Goal: Transaction & Acquisition: Purchase product/service

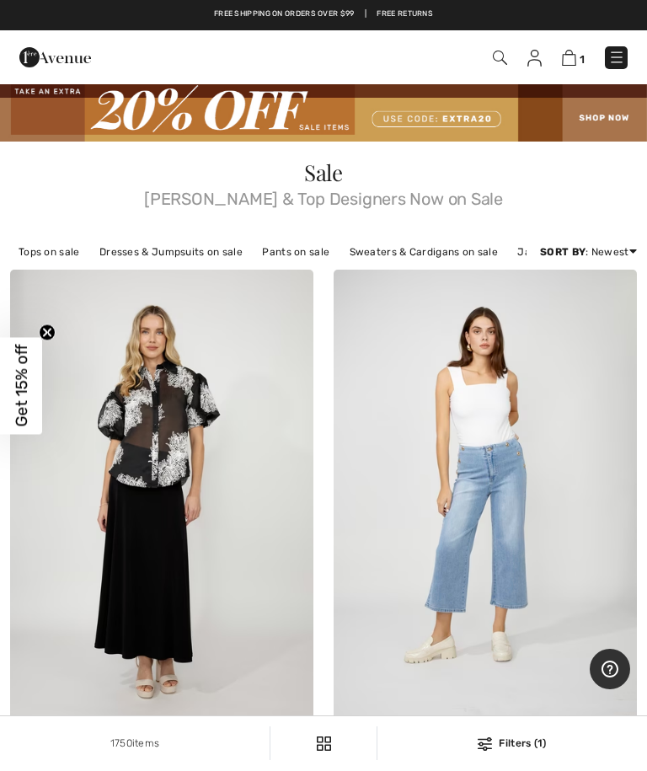
click at [52, 261] on link "Tops on sale" at bounding box center [49, 252] width 78 height 22
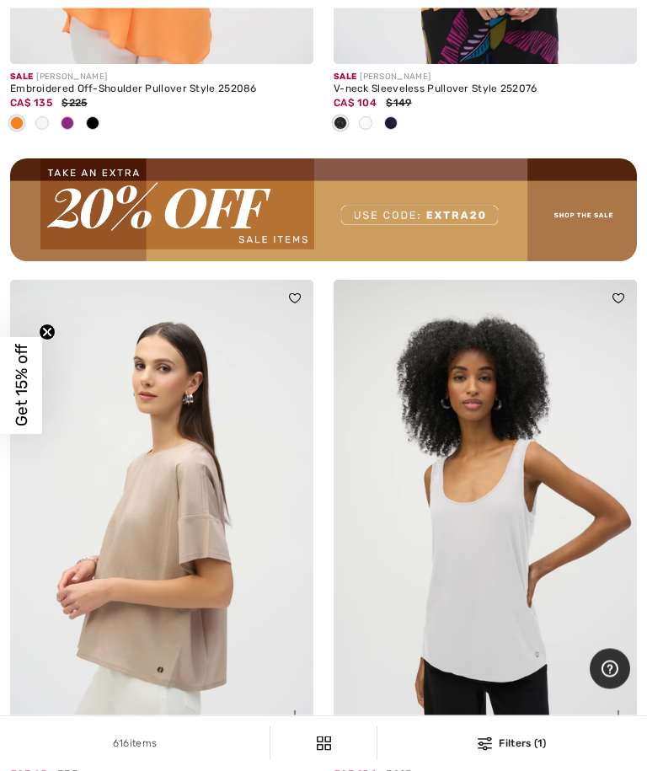
scroll to position [6653, 0]
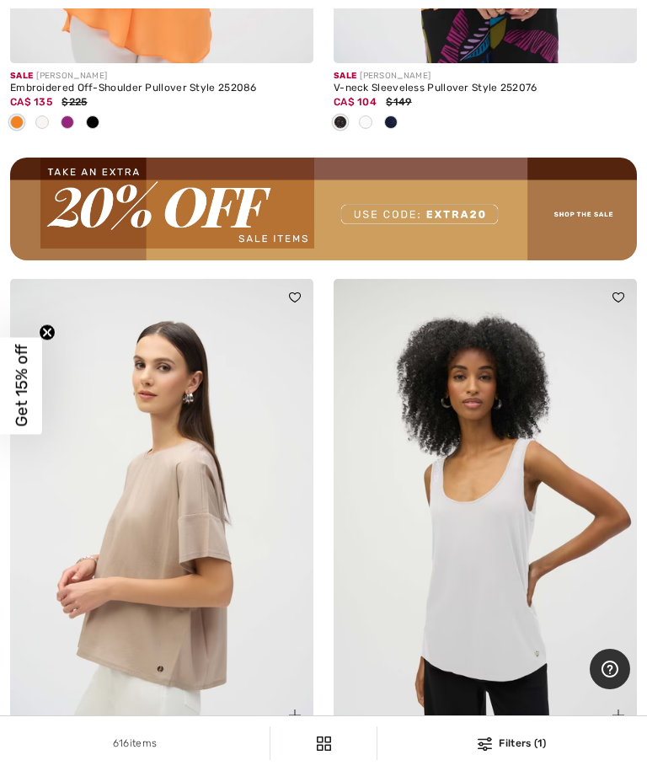
click at [116, 753] on div "Casual Crew Neck Pullover Style 252900" at bounding box center [161, 759] width 303 height 12
click at [169, 590] on img at bounding box center [161, 506] width 303 height 455
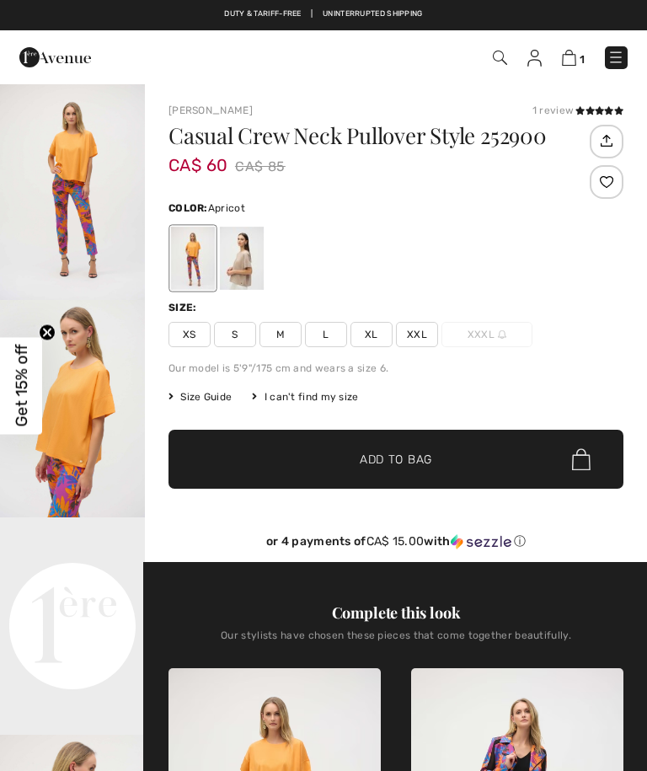
checkbox input "true"
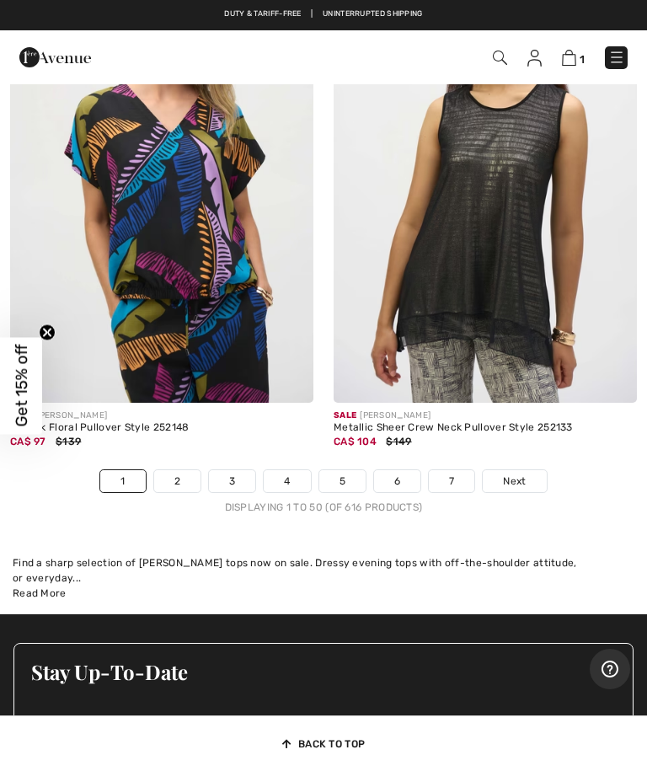
scroll to position [13821, 0]
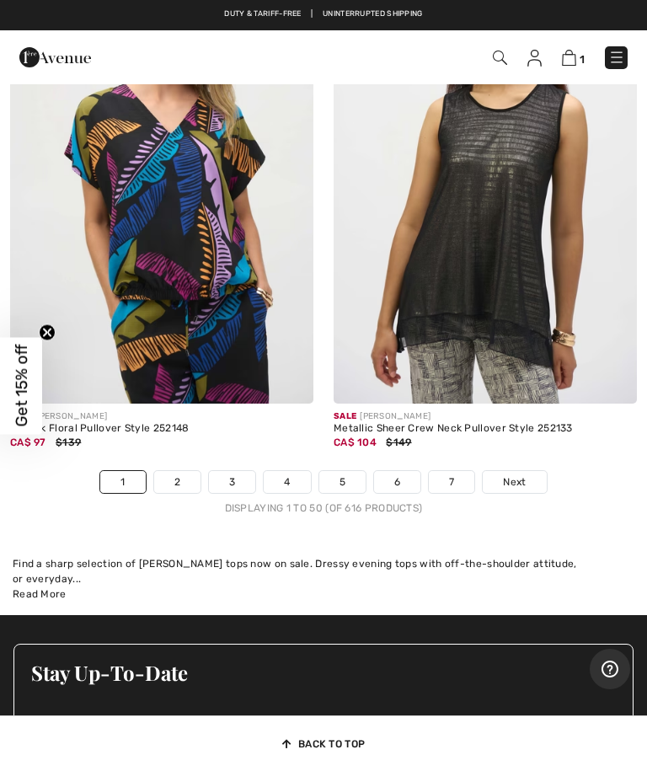
click at [180, 471] on link "2" at bounding box center [177, 482] width 46 height 22
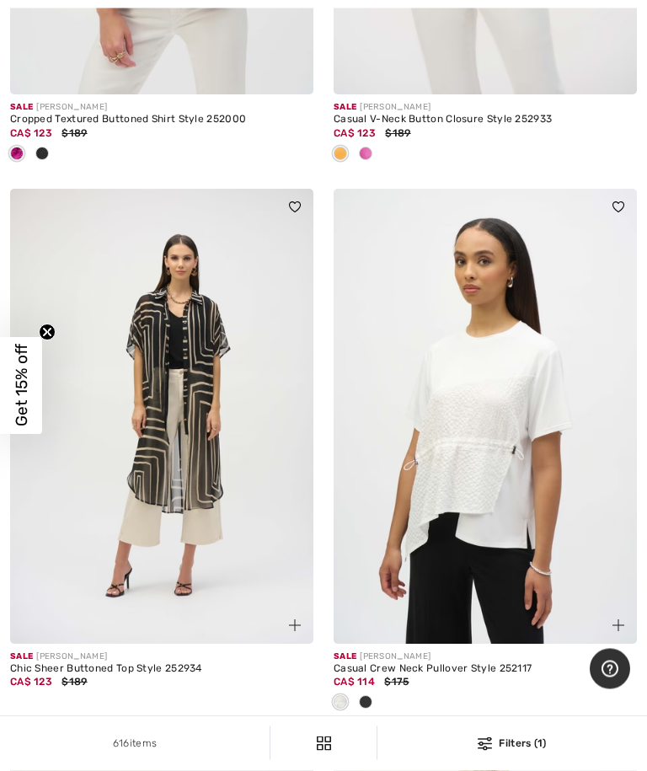
scroll to position [2172, 0]
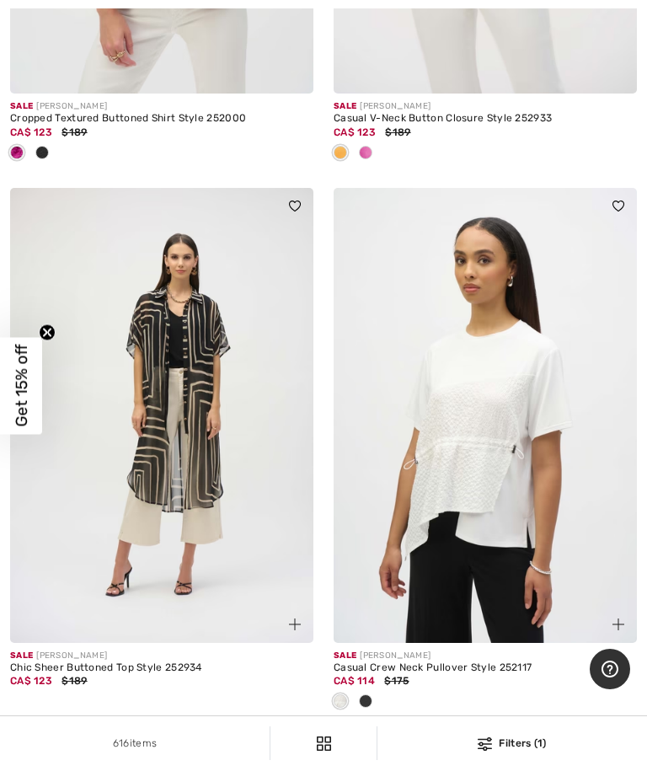
click at [479, 656] on div "Sale JOSEPH RIBKOFF" at bounding box center [485, 656] width 303 height 13
click at [521, 556] on img at bounding box center [485, 415] width 303 height 455
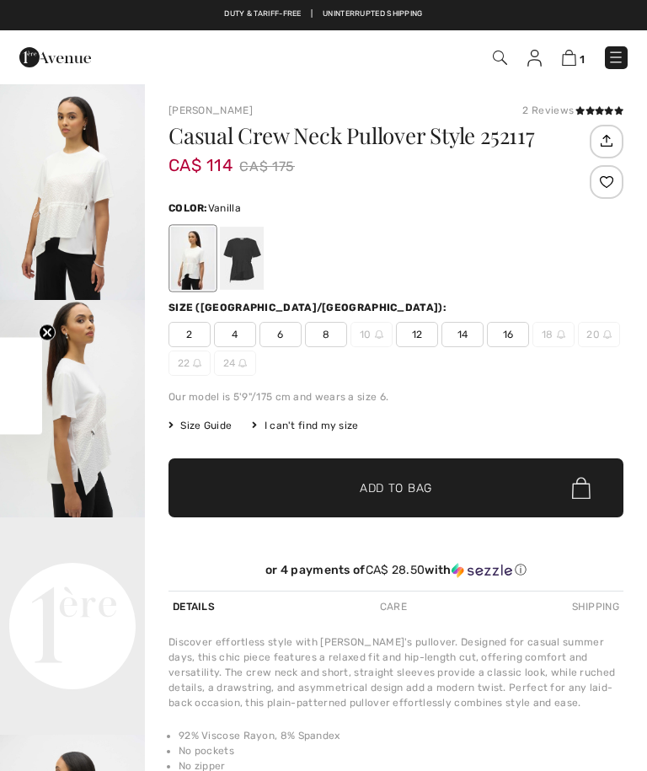
checkbox input "true"
click at [474, 342] on span "14" at bounding box center [463, 334] width 42 height 25
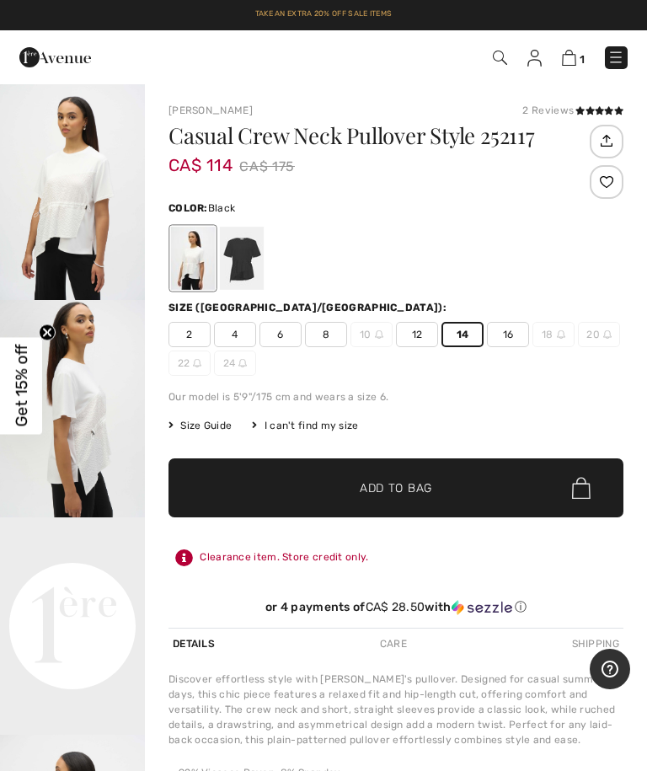
click at [256, 271] on div at bounding box center [242, 258] width 44 height 63
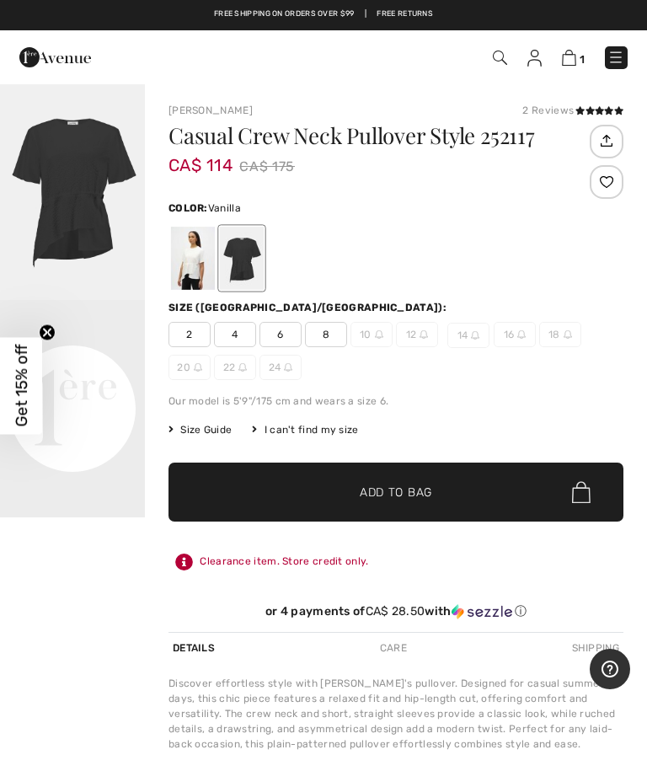
click at [202, 259] on div at bounding box center [193, 258] width 44 height 63
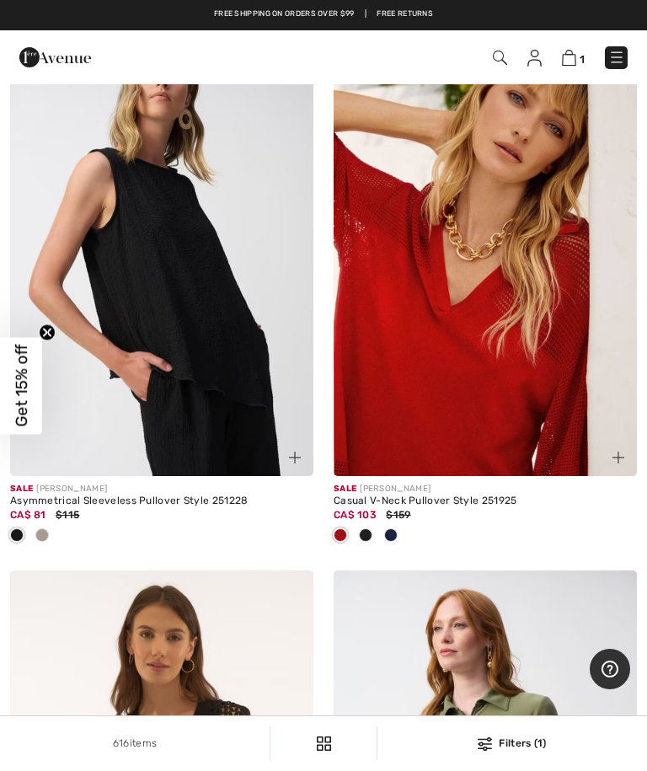
scroll to position [11410, 0]
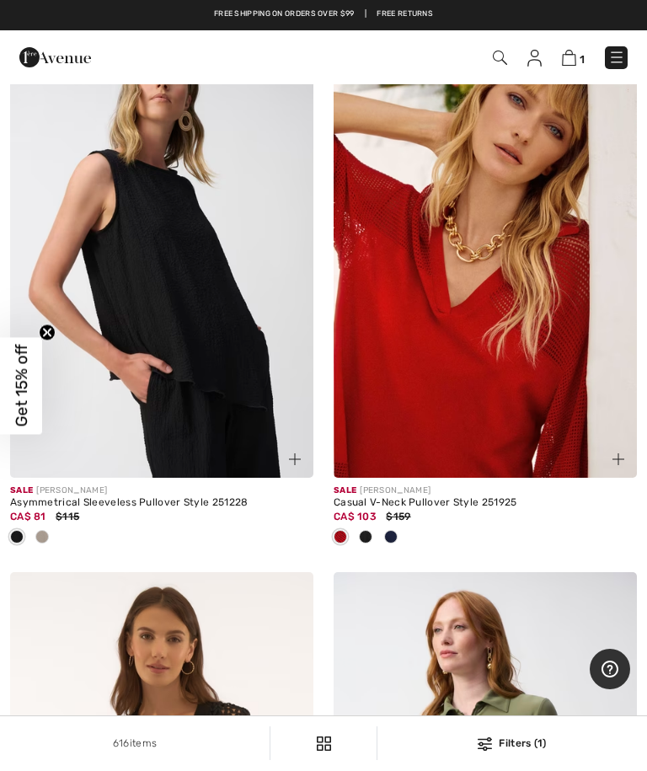
click at [492, 378] on img at bounding box center [485, 250] width 303 height 455
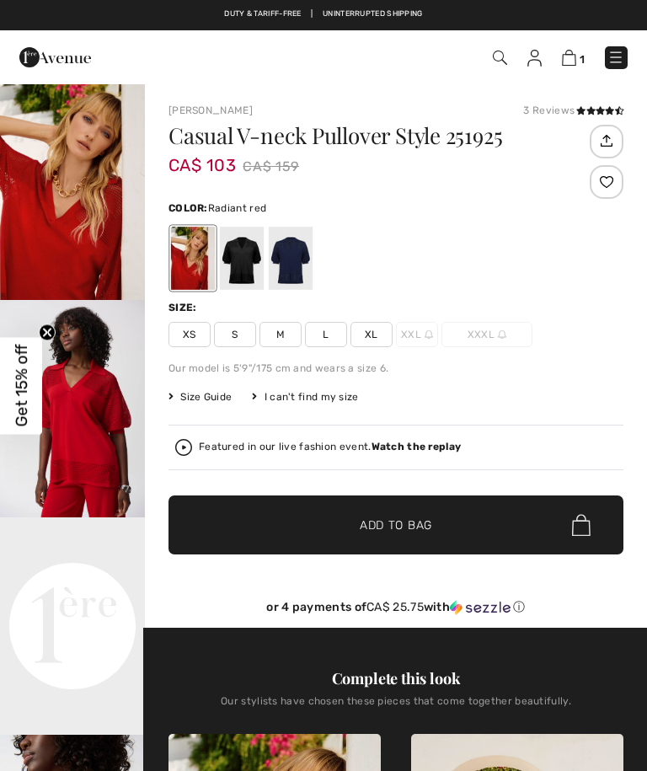
checkbox input "true"
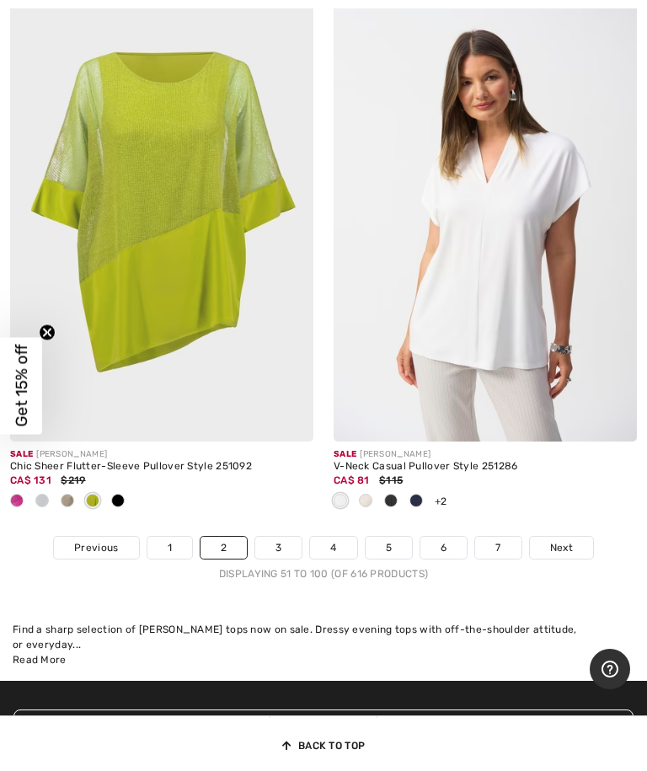
scroll to position [13774, 0]
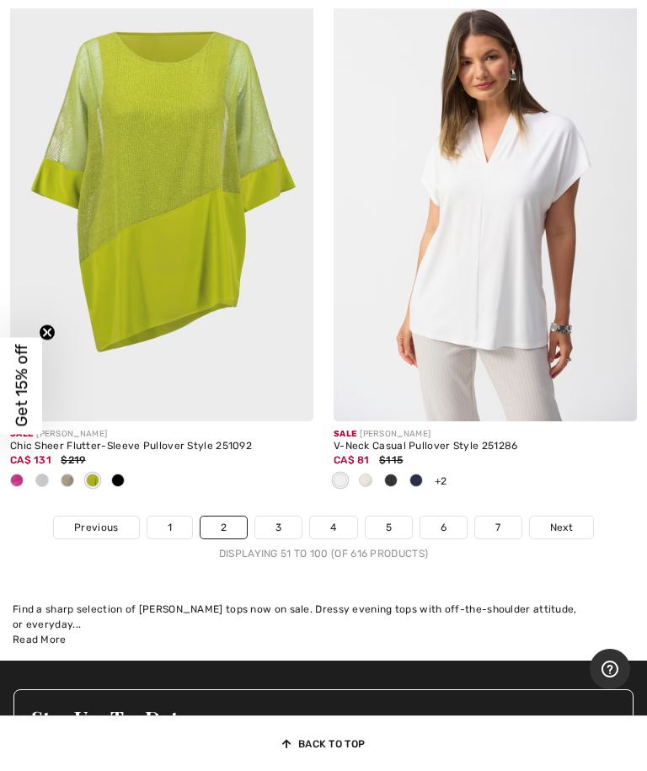
click at [290, 517] on link "3" at bounding box center [278, 528] width 46 height 22
click at [281, 517] on link "3" at bounding box center [278, 528] width 46 height 22
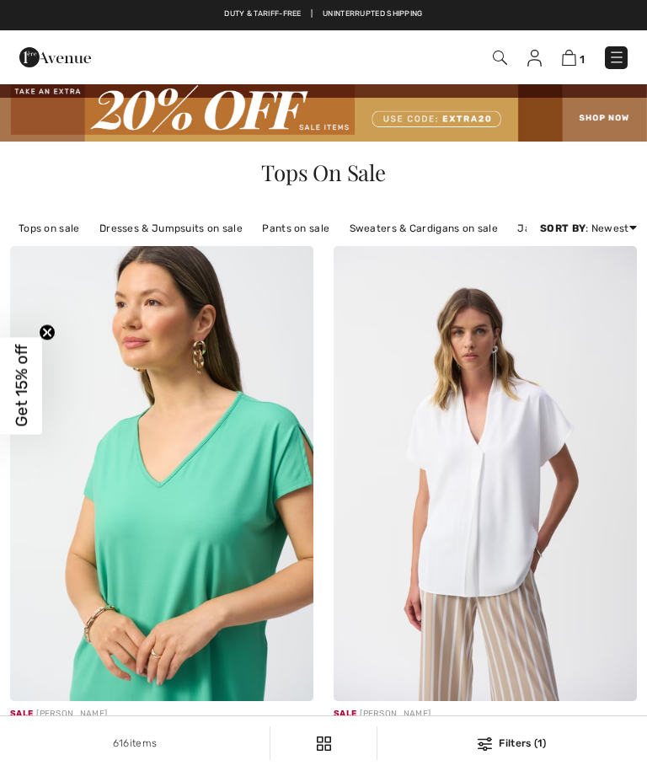
checkbox input "true"
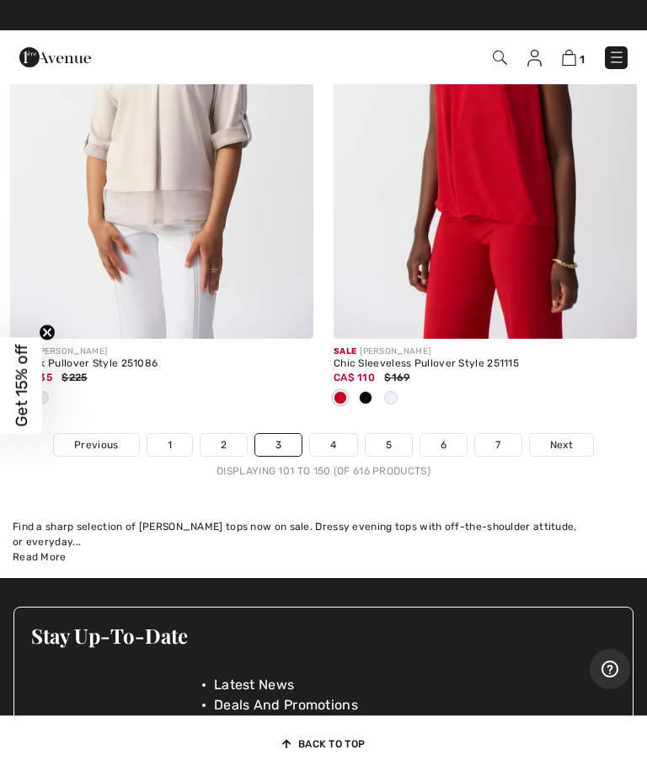
scroll to position [13936, 0]
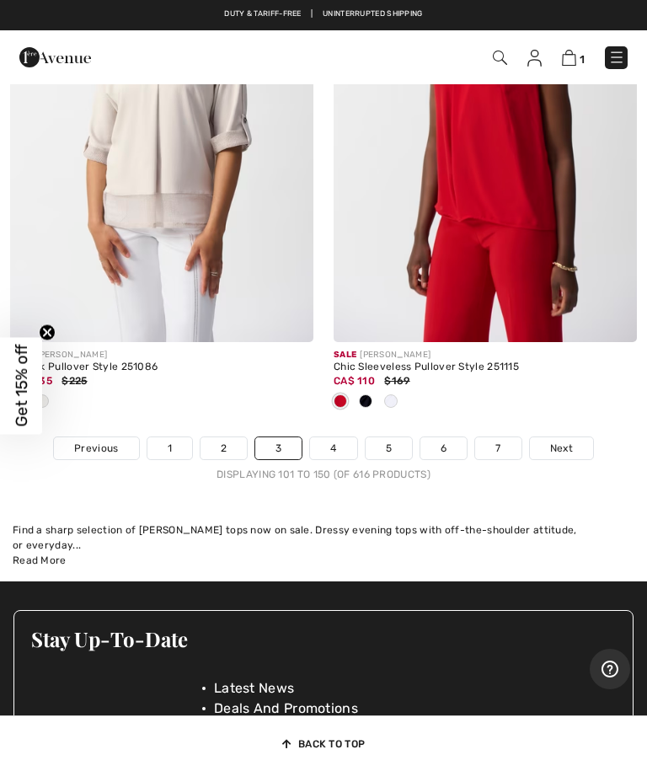
click at [344, 437] on link "4" at bounding box center [333, 448] width 46 height 22
click at [341, 437] on link "4" at bounding box center [333, 448] width 46 height 22
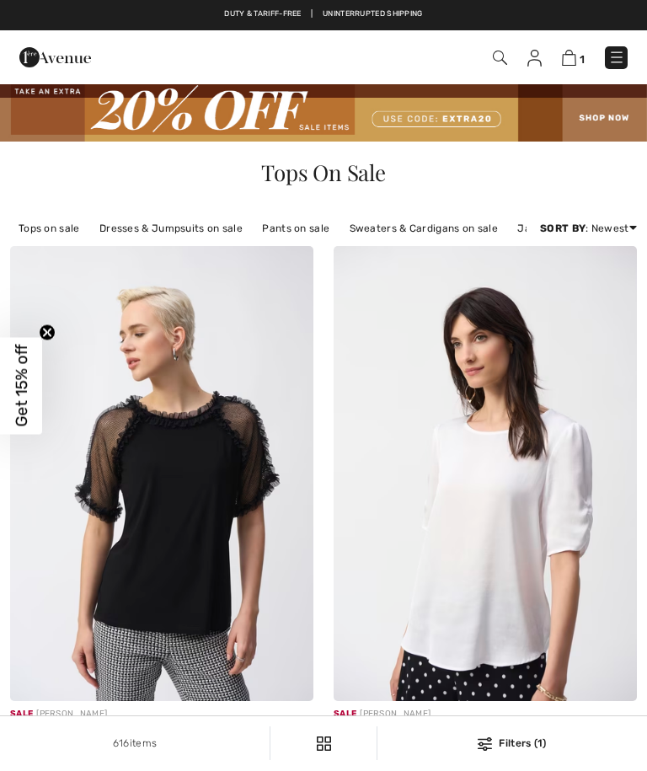
checkbox input "true"
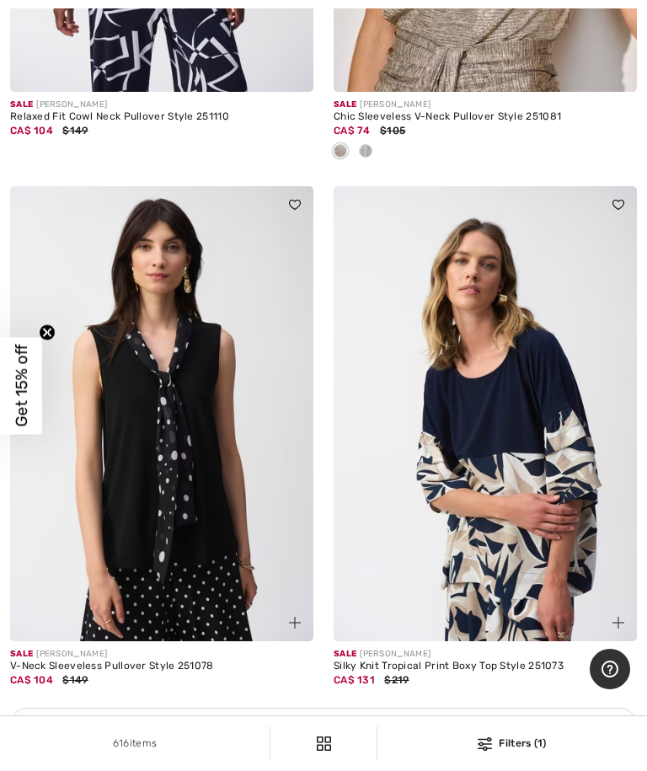
scroll to position [9387, 0]
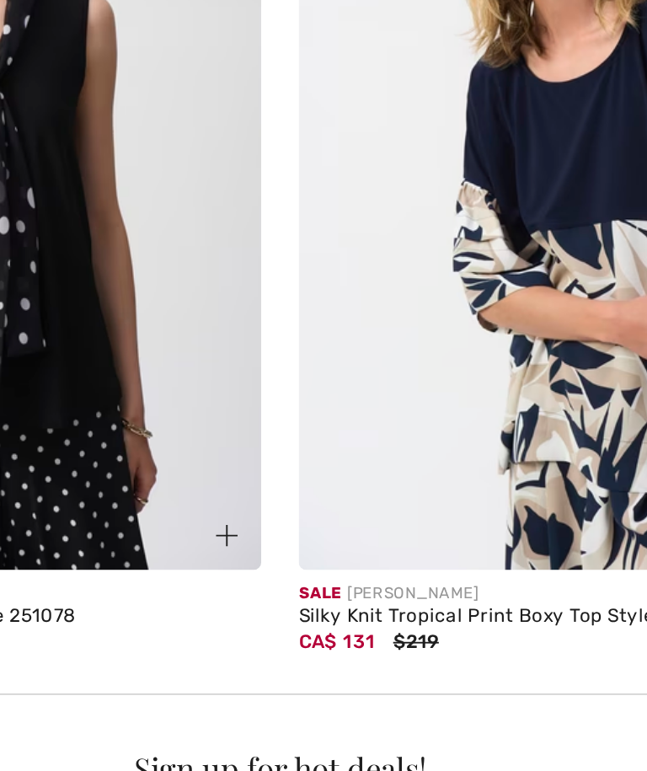
click at [334, 613] on div "Sale JOSEPH RIBKOFF" at bounding box center [485, 619] width 303 height 13
click at [334, 234] on img at bounding box center [485, 378] width 303 height 455
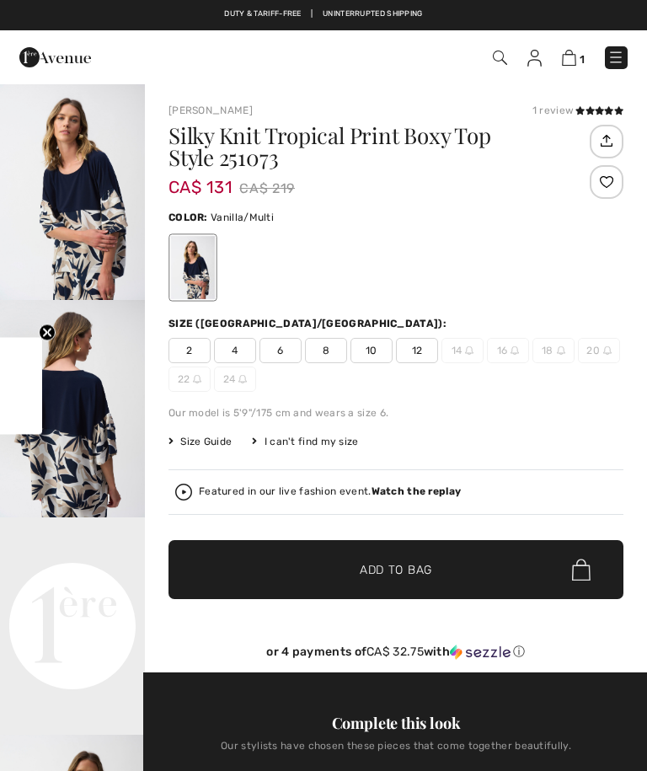
checkbox input "true"
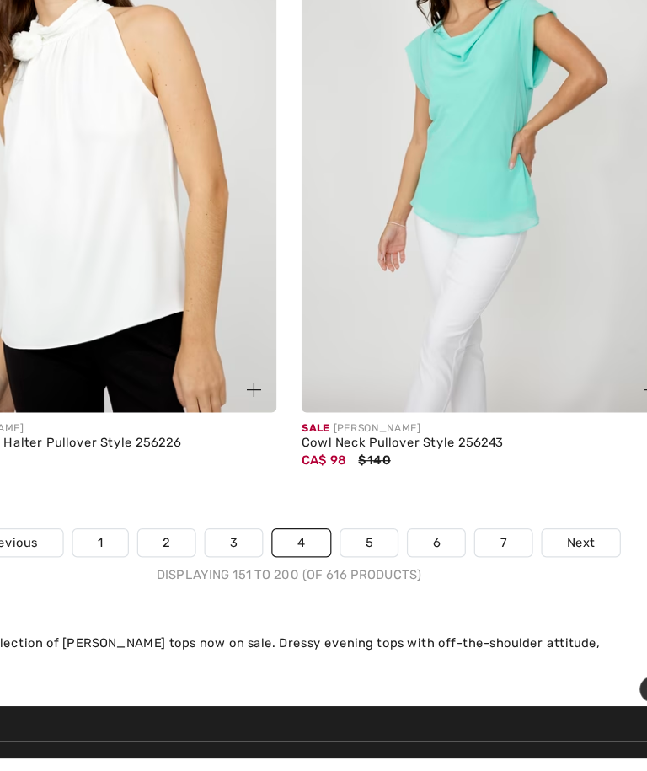
scroll to position [13635, 0]
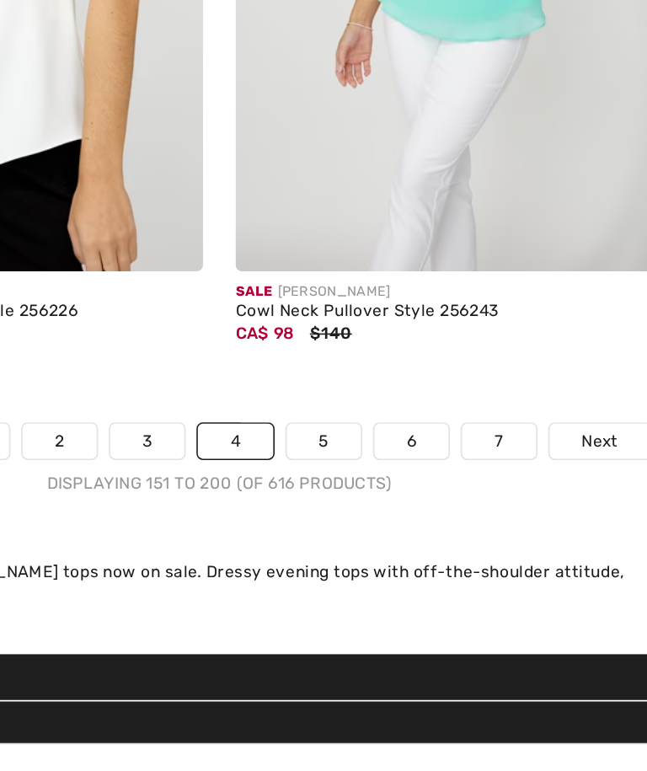
click at [366, 516] on link "5" at bounding box center [389, 527] width 46 height 22
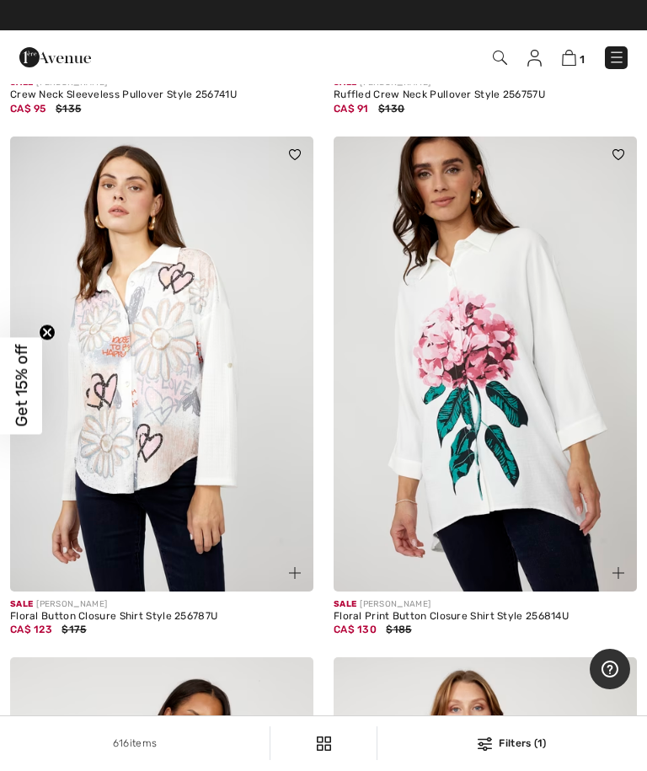
scroll to position [3869, 0]
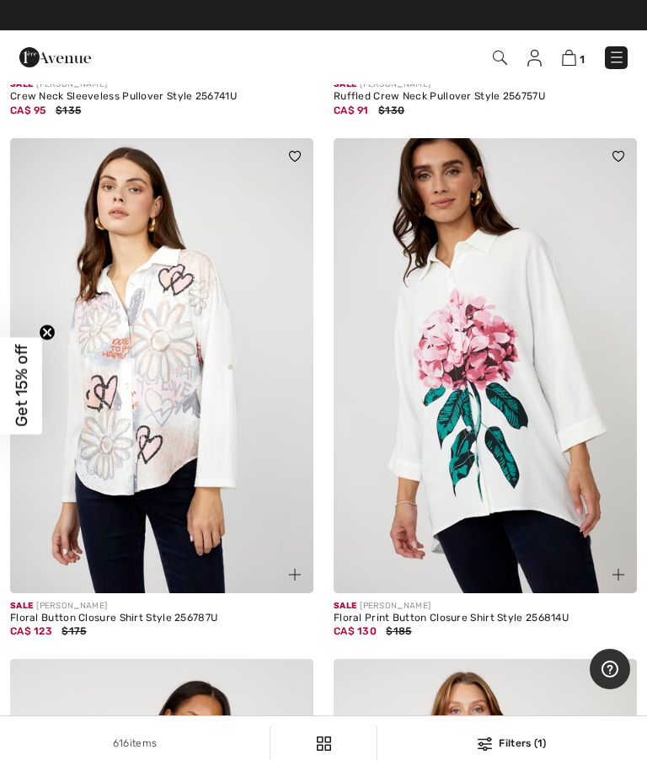
click at [538, 388] on img at bounding box center [485, 365] width 303 height 455
click at [533, 383] on img at bounding box center [485, 365] width 303 height 455
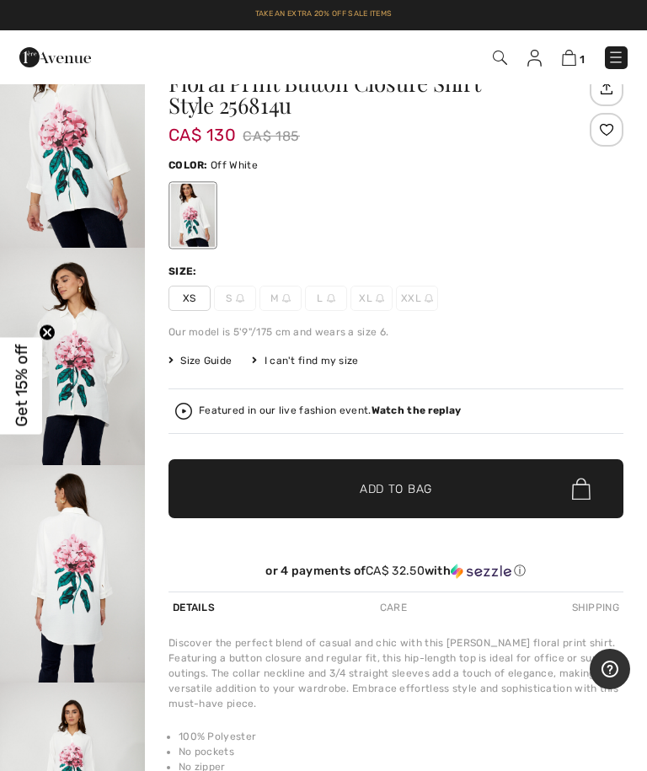
scroll to position [51, 0]
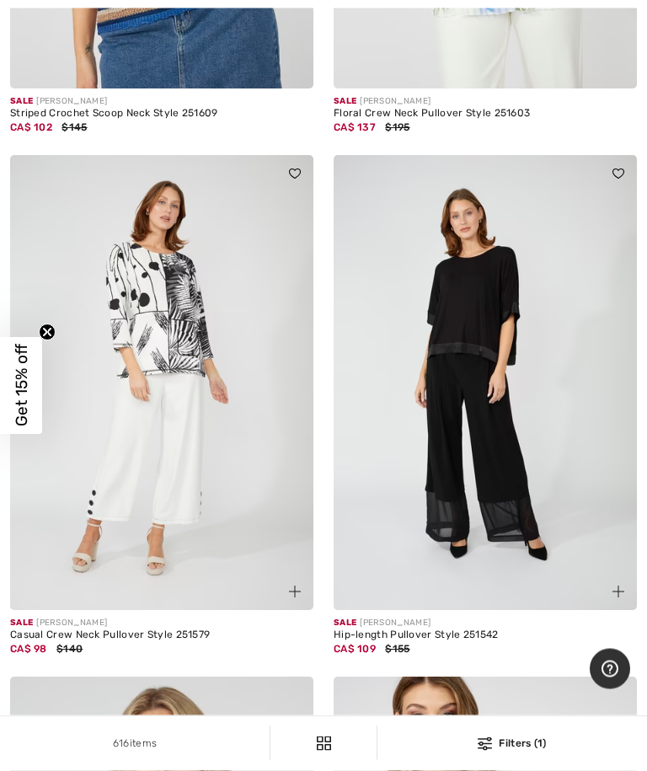
scroll to position [11166, 0]
click at [170, 449] on img at bounding box center [161, 382] width 303 height 455
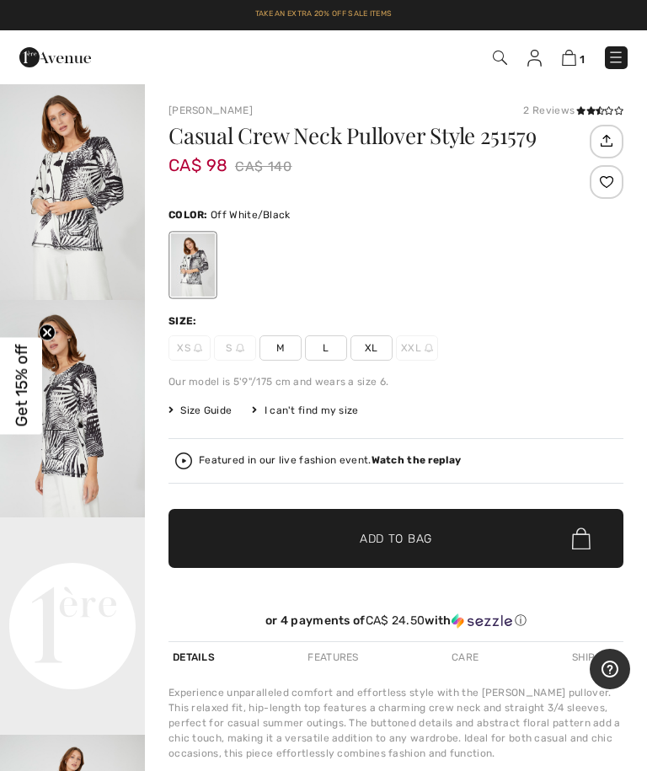
click at [113, 590] on video "Your browser does not support the video tag." at bounding box center [72, 553] width 145 height 72
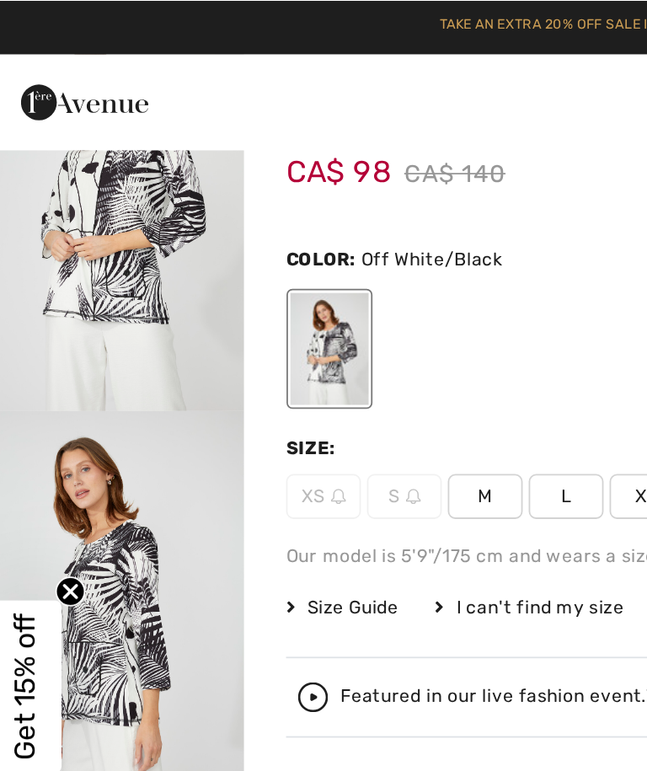
scroll to position [69, 0]
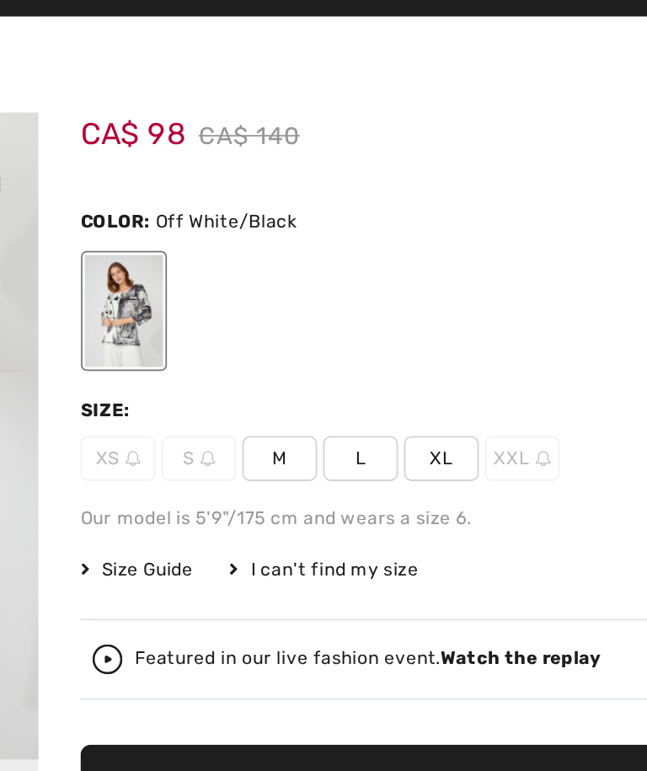
click at [305, 266] on span "L" at bounding box center [326, 278] width 42 height 25
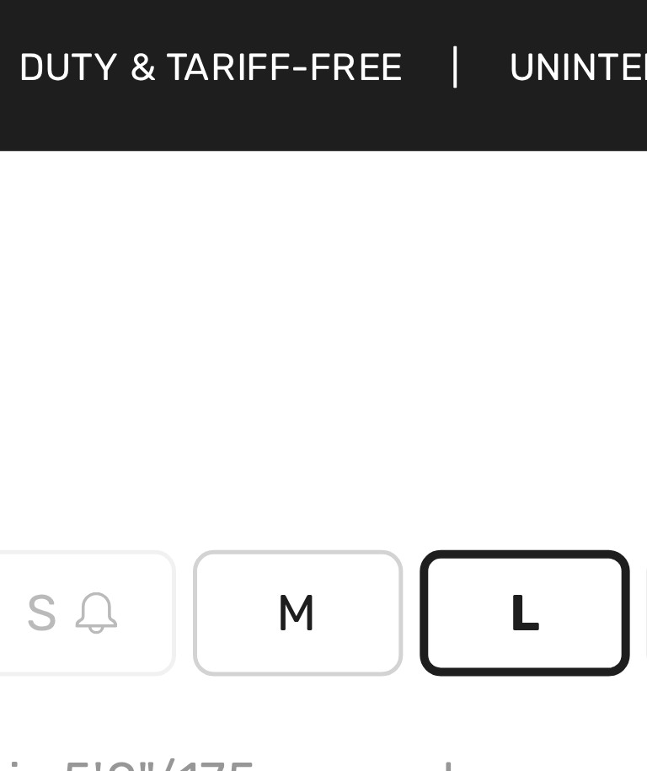
scroll to position [225, 0]
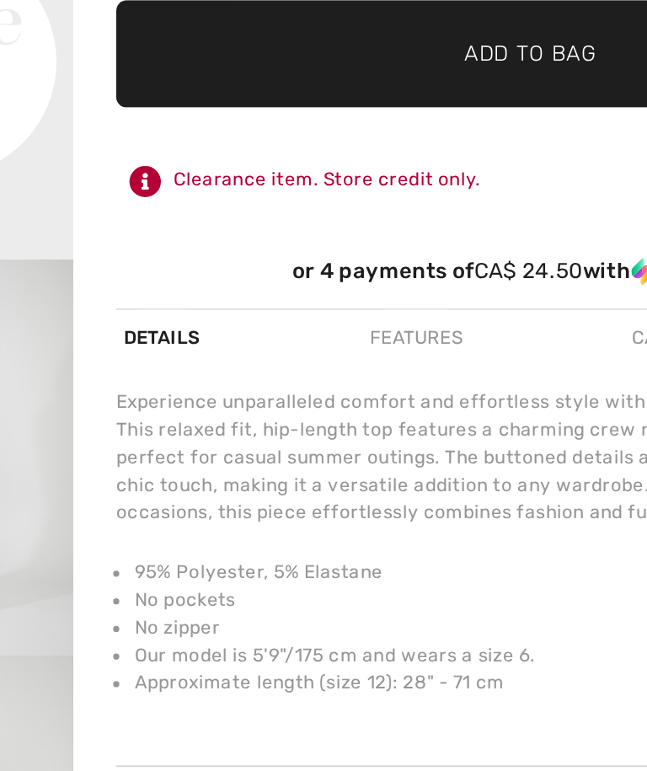
click at [360, 305] on span "Add to Bag" at bounding box center [396, 314] width 72 height 18
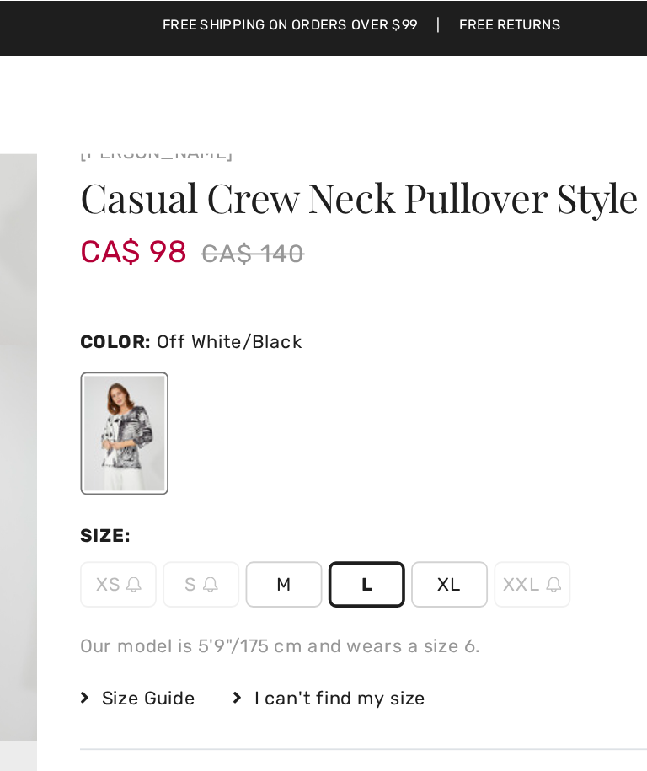
scroll to position [0, 0]
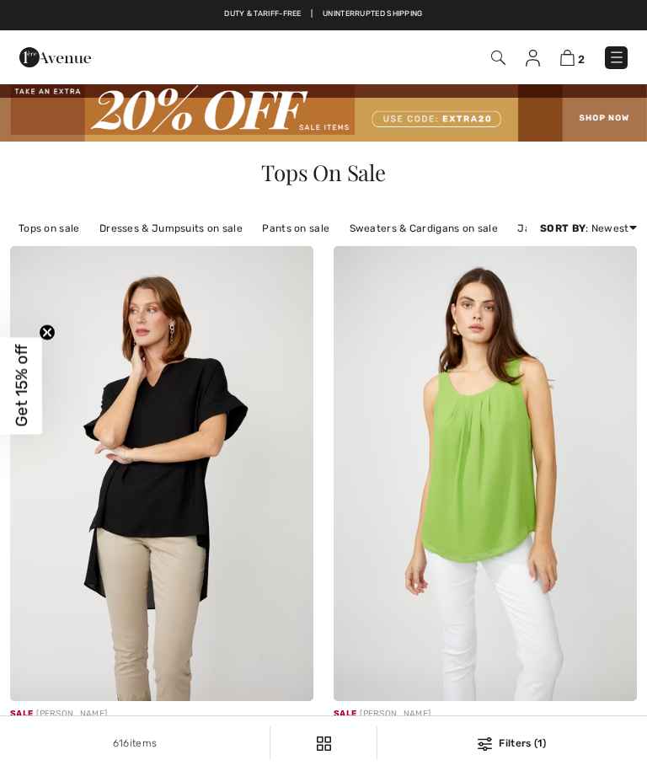
checkbox input "true"
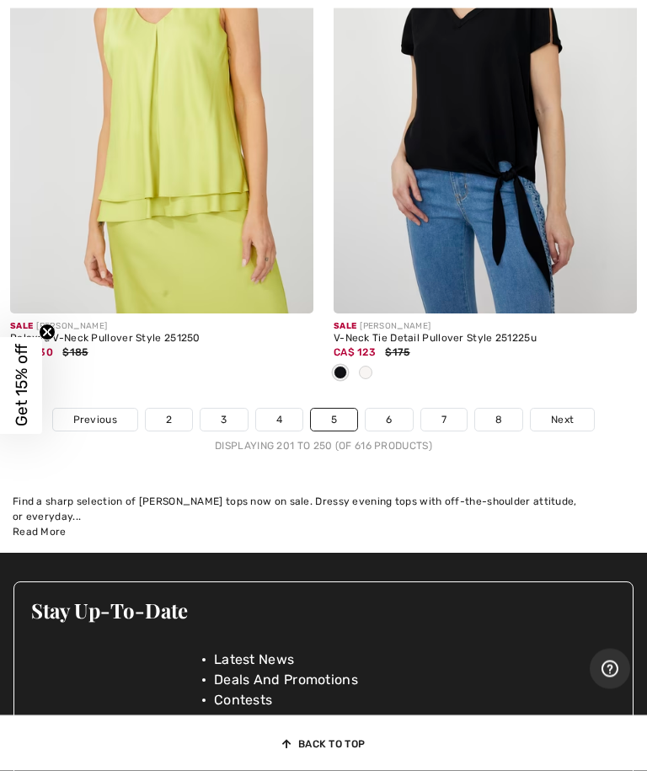
scroll to position [13671, 0]
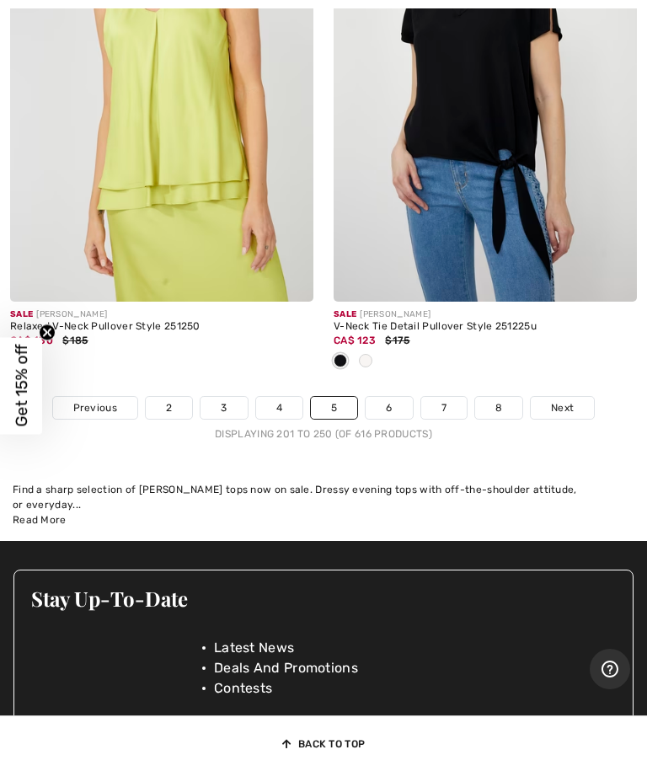
click at [402, 397] on link "6" at bounding box center [389, 408] width 46 height 22
click at [403, 397] on link "6" at bounding box center [389, 408] width 46 height 22
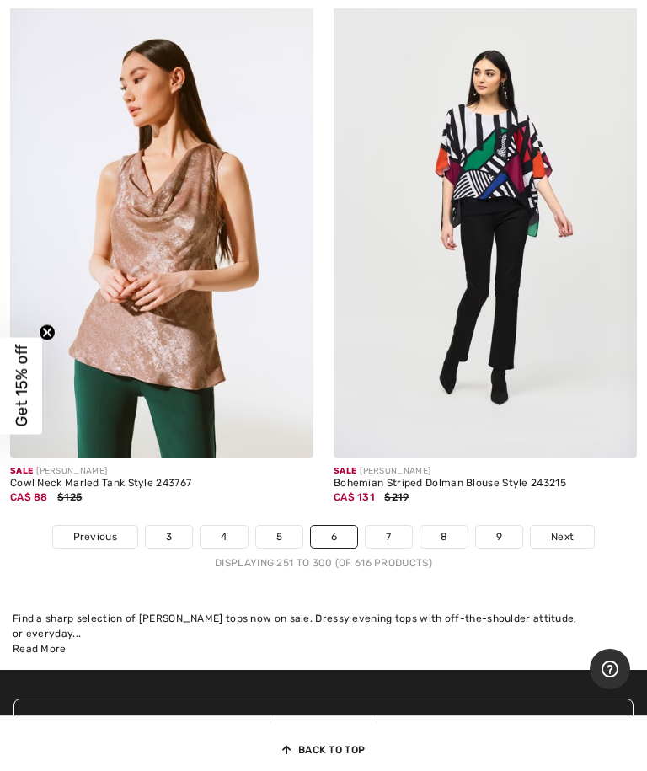
scroll to position [13579, 0]
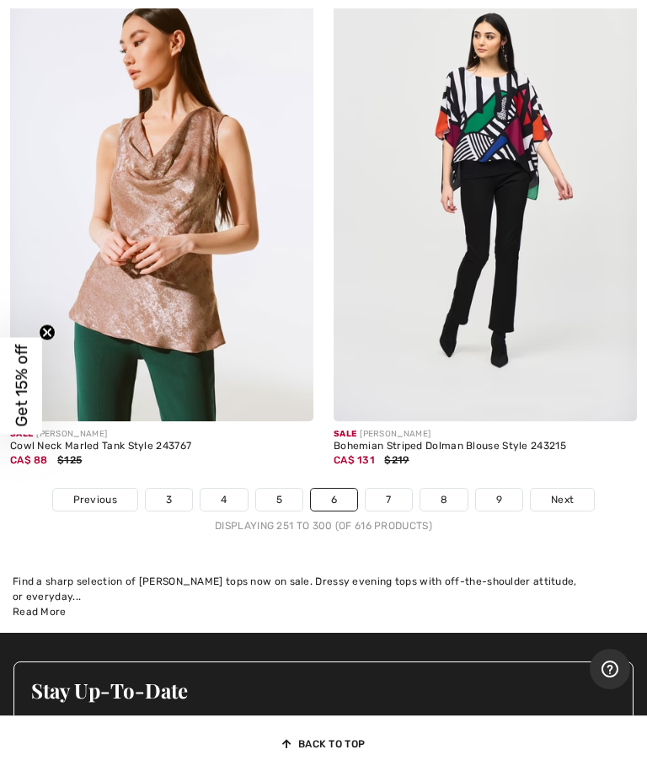
click at [409, 468] on div "Sale [PERSON_NAME] Bohemian Striped Dolman Blouse Style 243215 CA$ 131 $219" at bounding box center [485, 454] width 303 height 67
click at [401, 489] on link "7" at bounding box center [389, 500] width 46 height 22
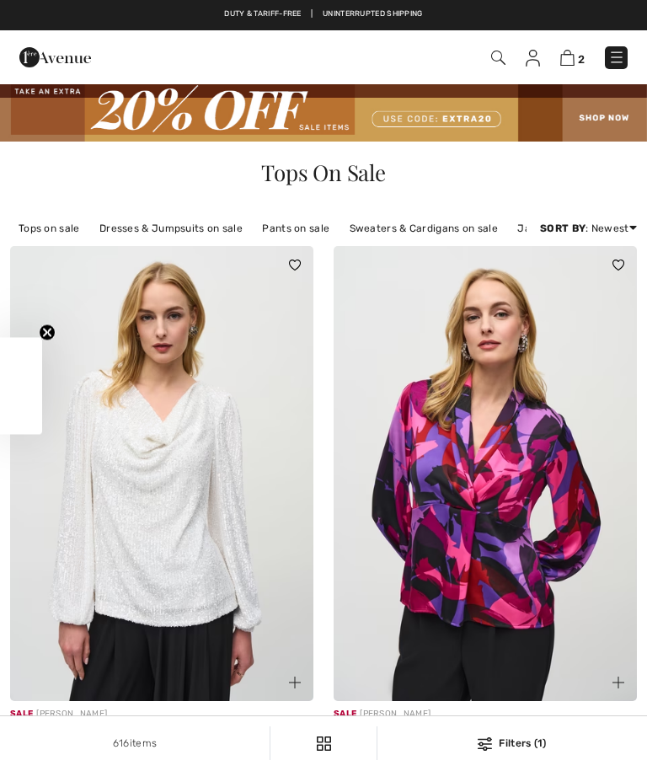
checkbox input "true"
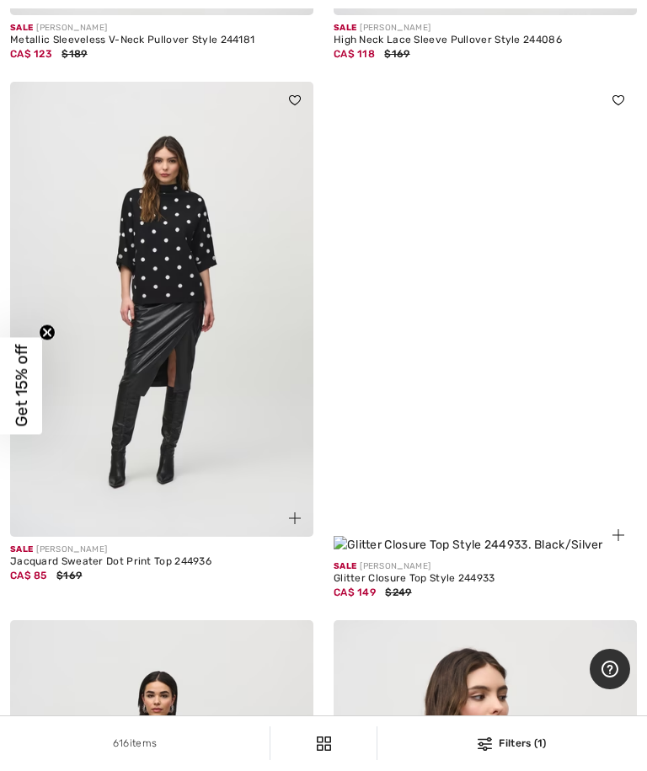
scroll to position [11456, 0]
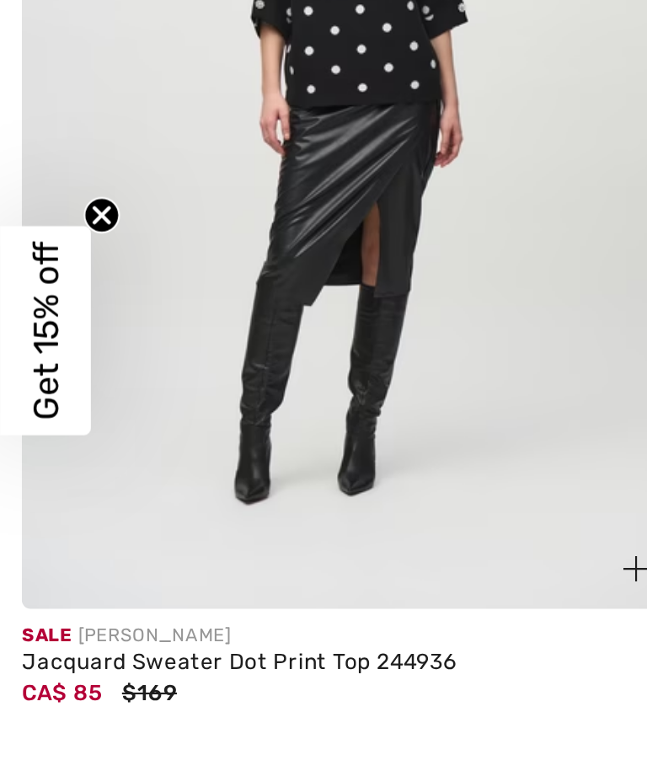
click at [123, 546] on div "CA$ 85 $169" at bounding box center [161, 553] width 303 height 15
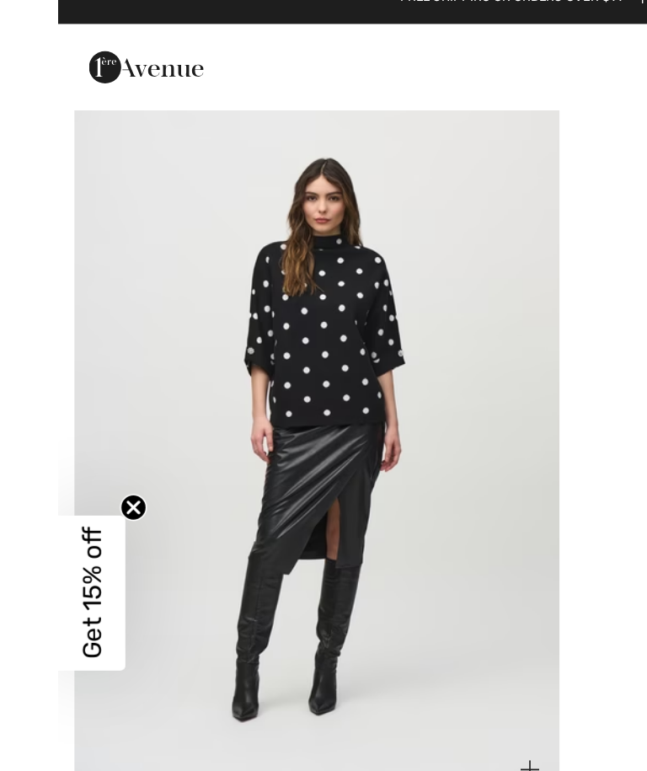
click at [286, 199] on img at bounding box center [161, 287] width 303 height 455
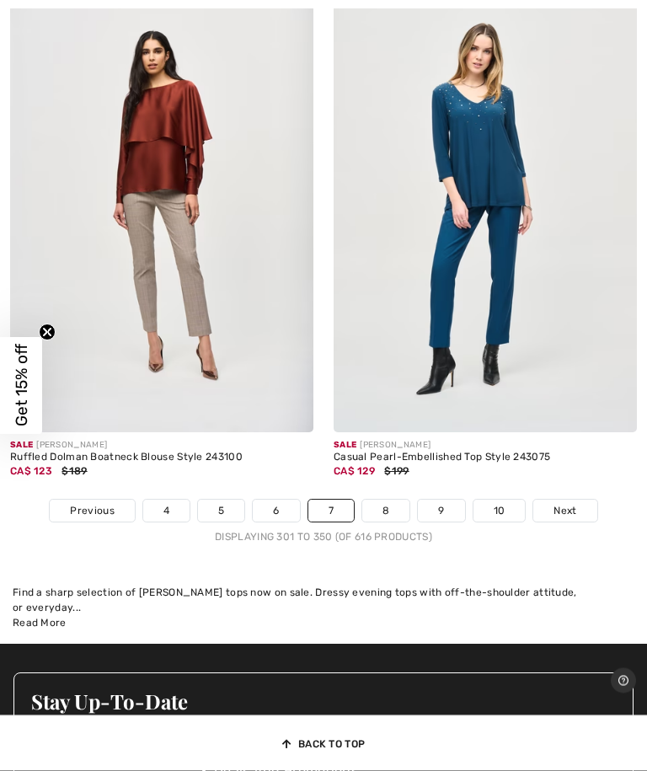
scroll to position [13752, 0]
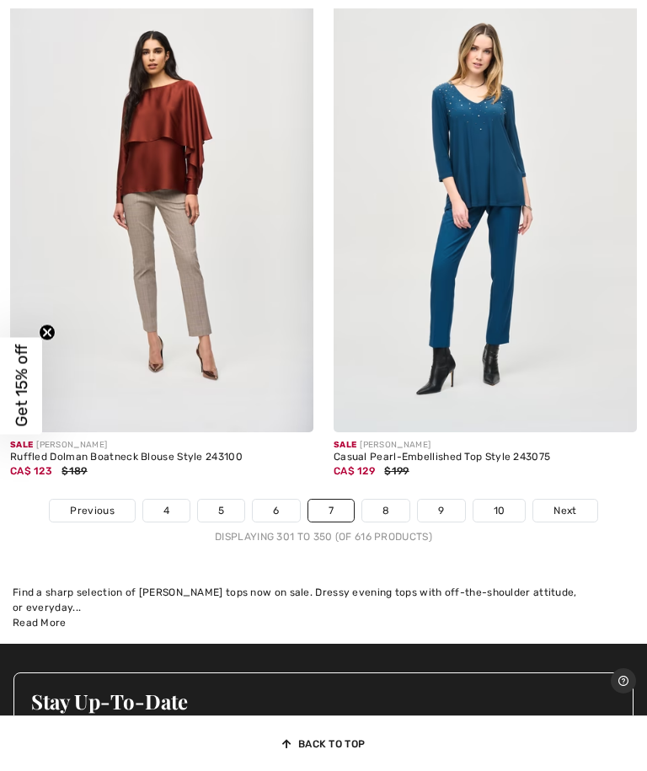
click at [404, 500] on link "8" at bounding box center [385, 511] width 47 height 22
click at [403, 500] on link "8" at bounding box center [385, 511] width 47 height 22
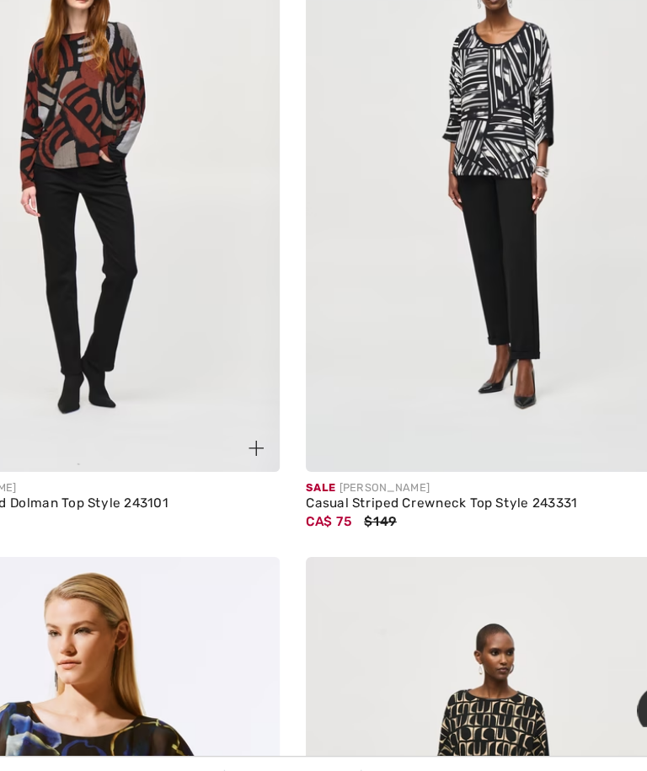
scroll to position [7907, 0]
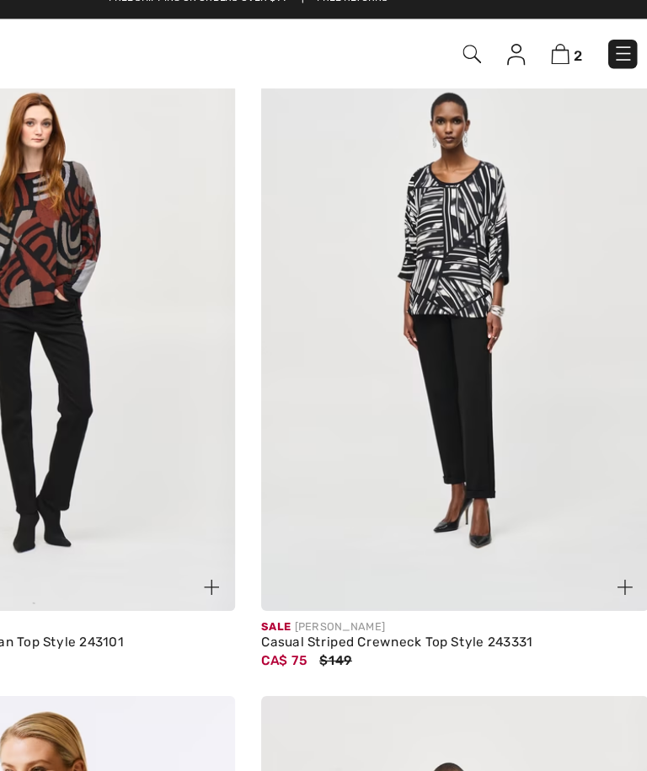
click at [383, 194] on img at bounding box center [485, 266] width 303 height 455
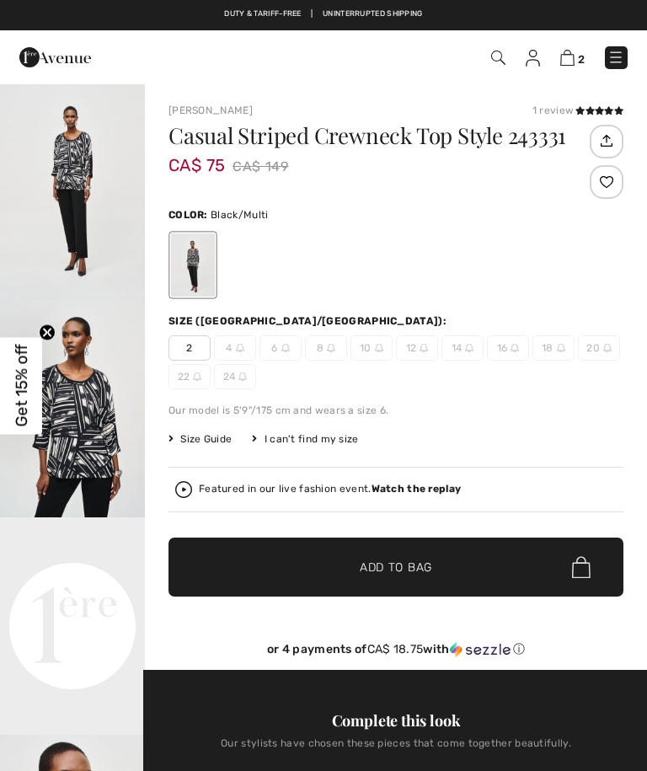
checkbox input "true"
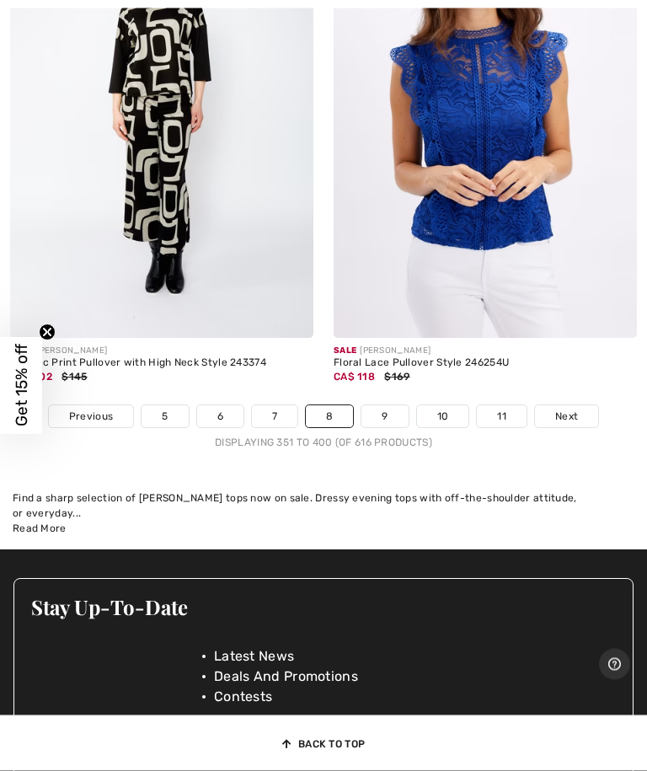
scroll to position [13718, 0]
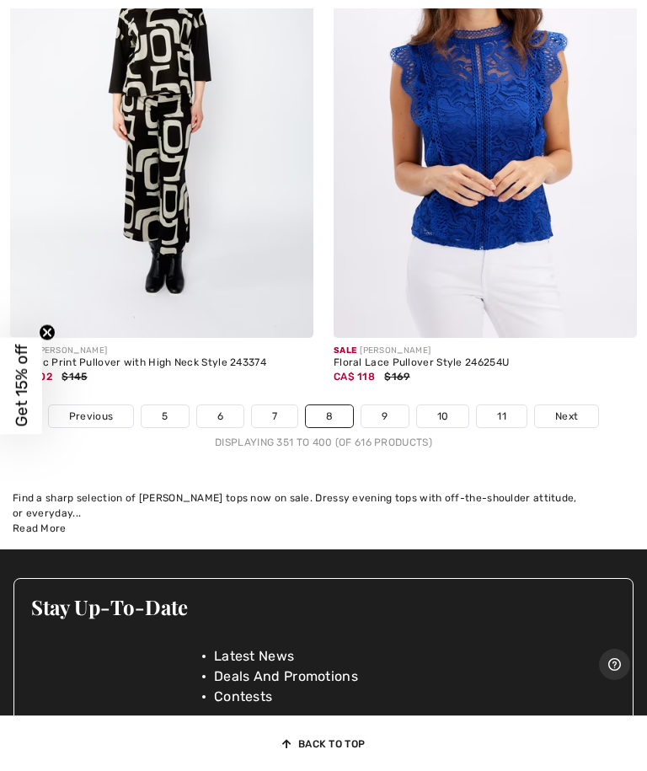
click at [401, 405] on link "9" at bounding box center [385, 416] width 46 height 22
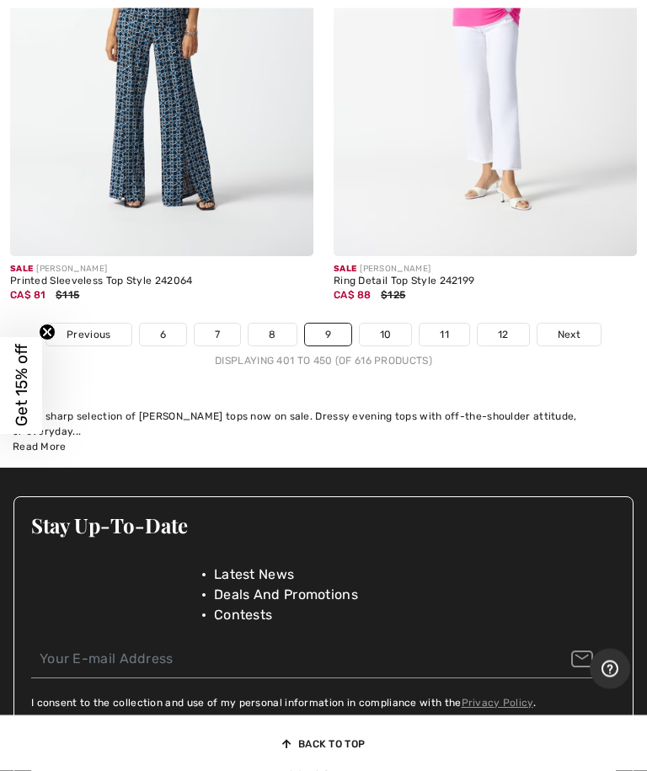
scroll to position [13855, 0]
click at [394, 324] on link "10" at bounding box center [386, 335] width 52 height 22
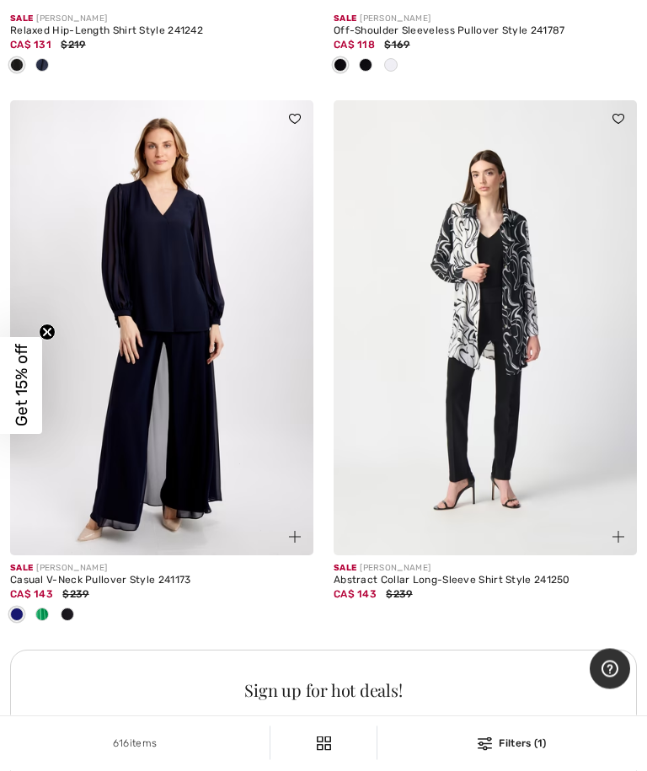
scroll to position [9605, 0]
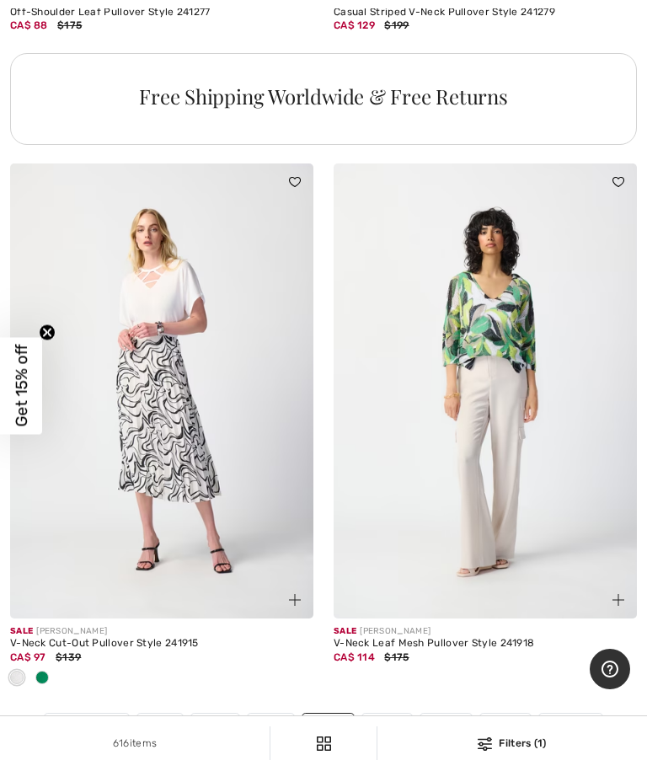
click at [397, 714] on link "11" at bounding box center [387, 725] width 50 height 22
click at [395, 714] on link "11" at bounding box center [387, 725] width 50 height 22
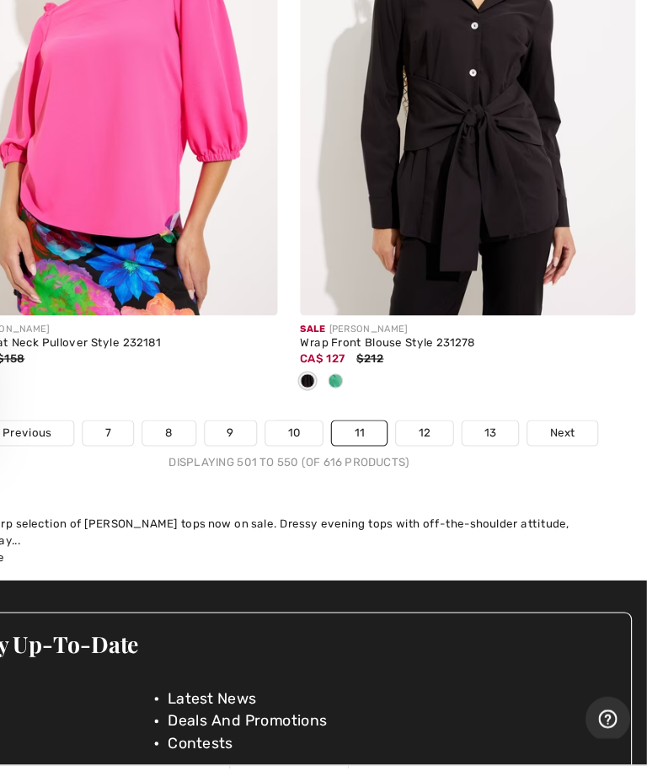
scroll to position [13763, 0]
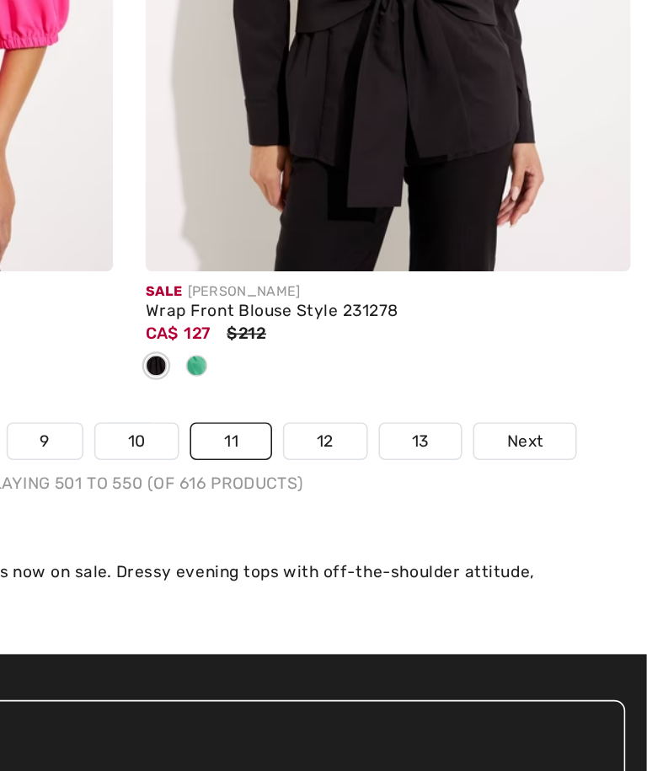
click at [420, 388] on link "12" at bounding box center [445, 399] width 51 height 22
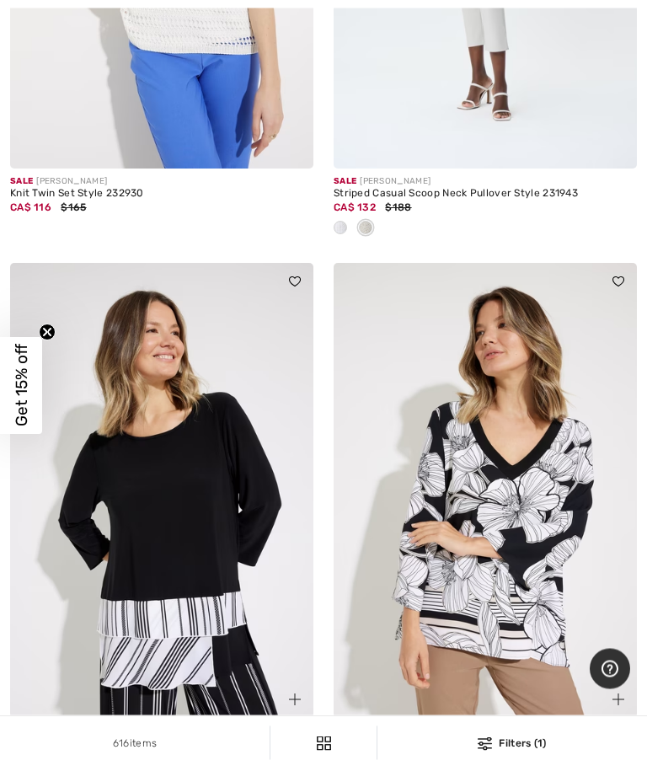
scroll to position [5915, 0]
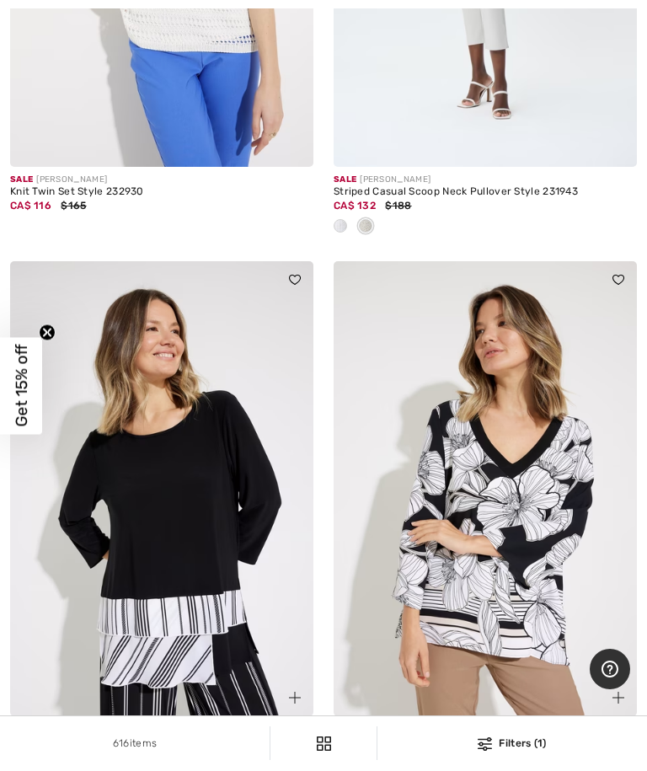
click at [494, 747] on div "CA$ 111 $158" at bounding box center [485, 754] width 303 height 15
click at [488, 736] on div "Floral Print V-Neck Top Style 231217" at bounding box center [485, 742] width 303 height 12
click at [532, 550] on img at bounding box center [485, 488] width 303 height 455
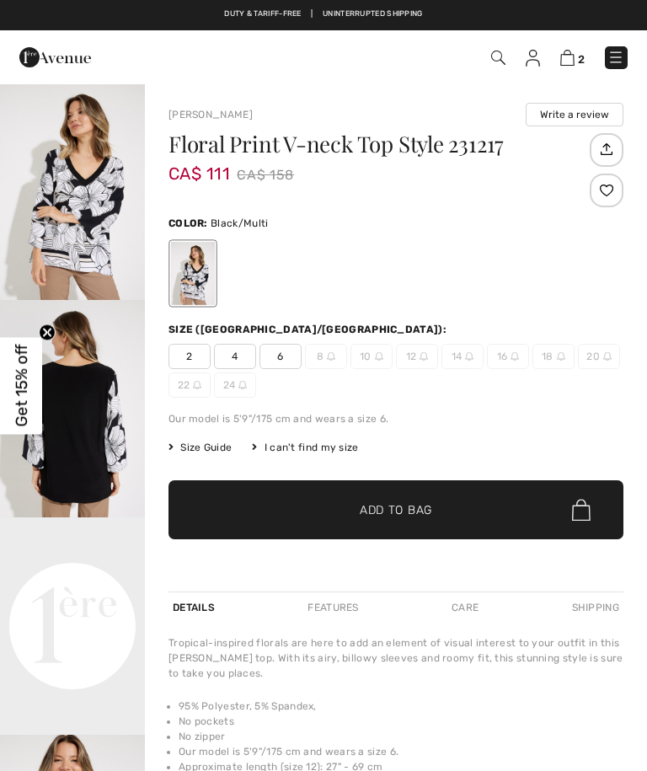
checkbox input "true"
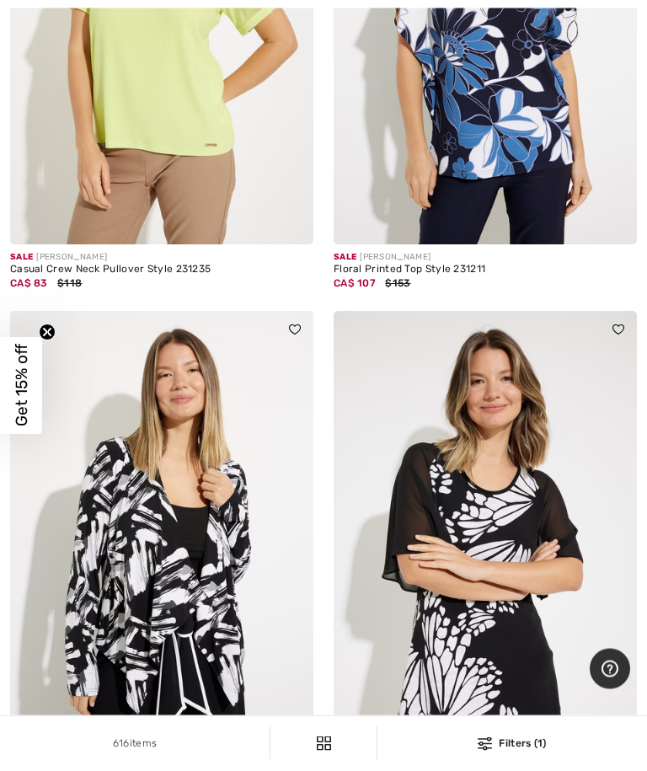
scroll to position [7031, 0]
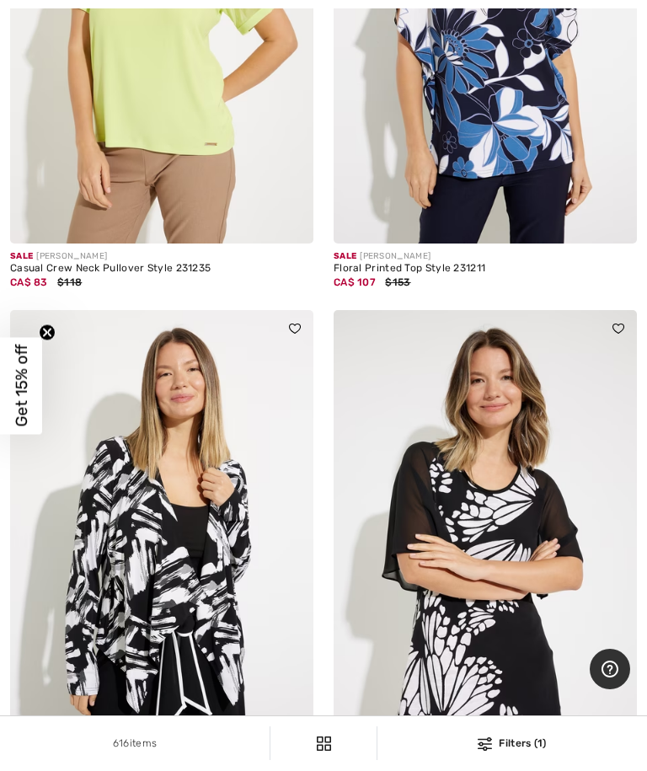
click at [528, 642] on img at bounding box center [485, 537] width 303 height 455
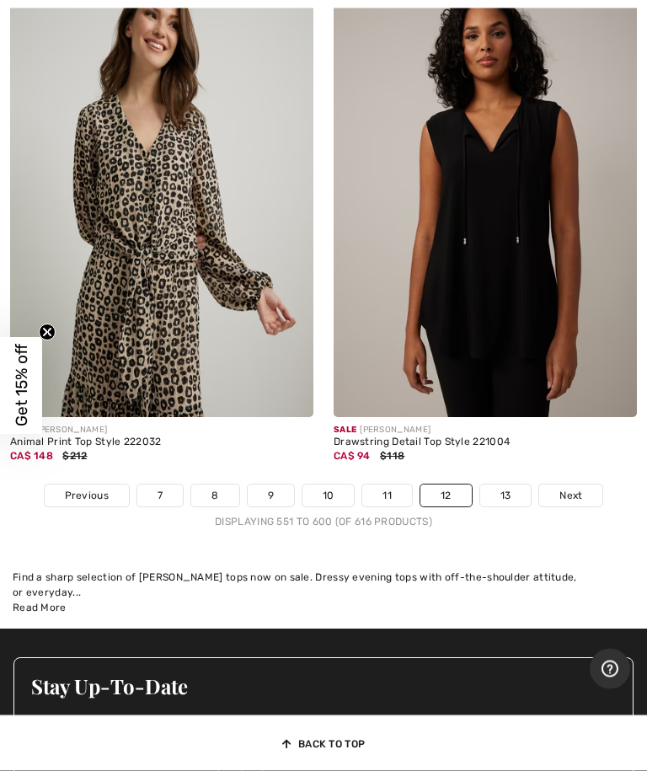
scroll to position [13500, 0]
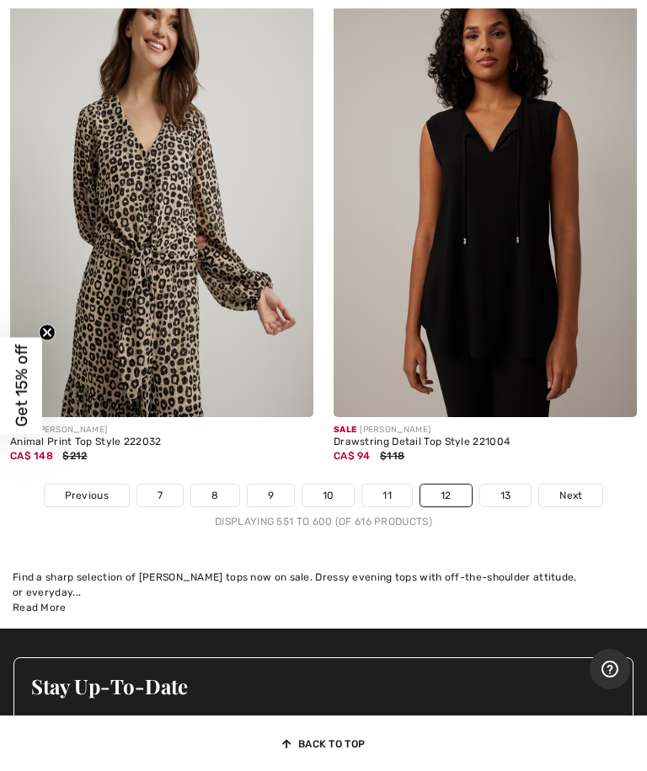
click at [514, 486] on link "13" at bounding box center [505, 496] width 51 height 22
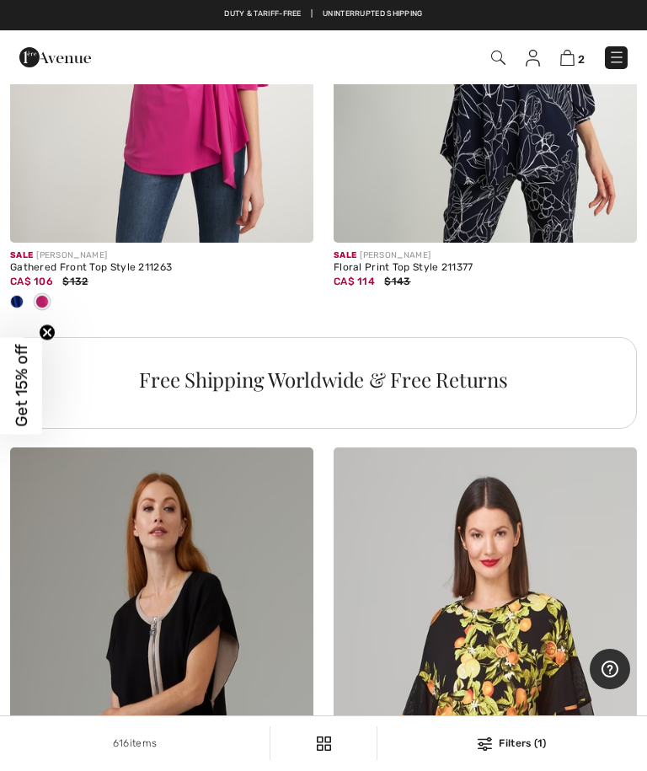
scroll to position [3065, 0]
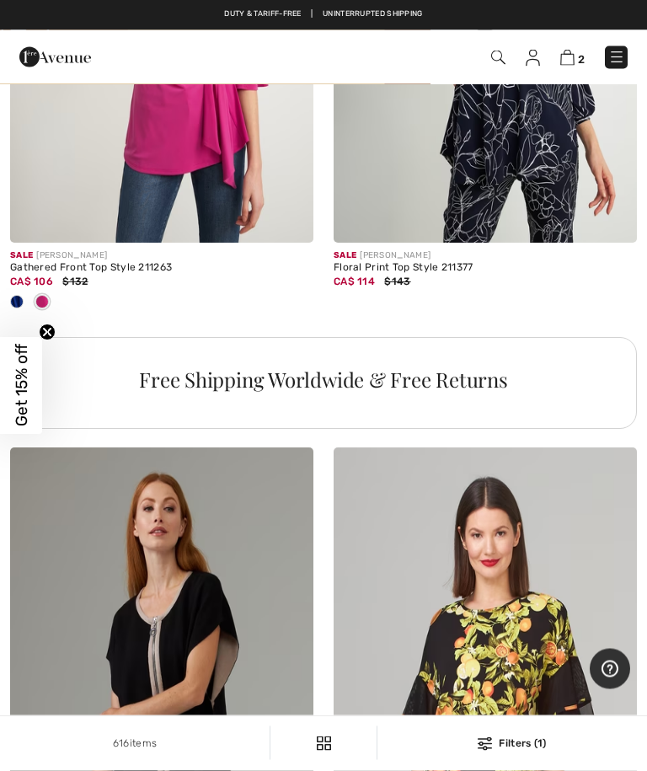
click at [580, 53] on span "2" at bounding box center [581, 59] width 7 height 13
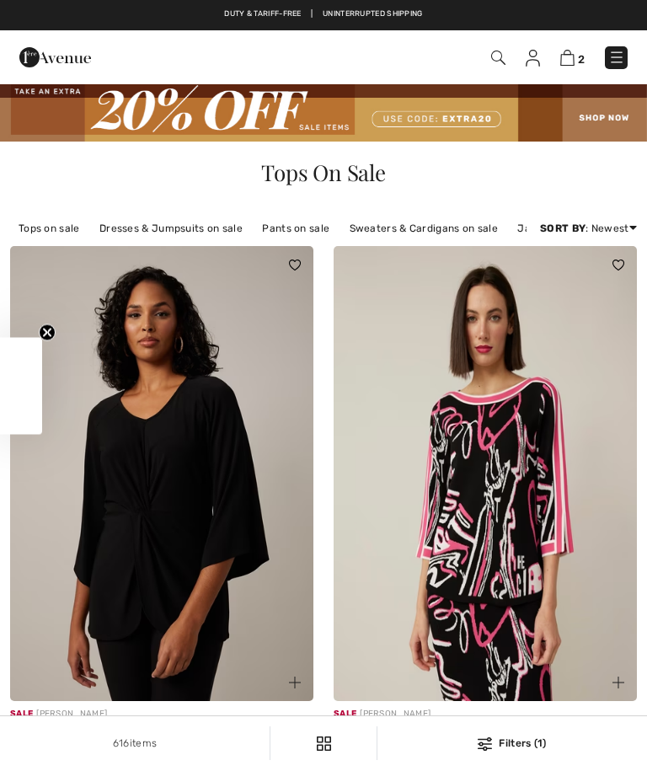
checkbox input "true"
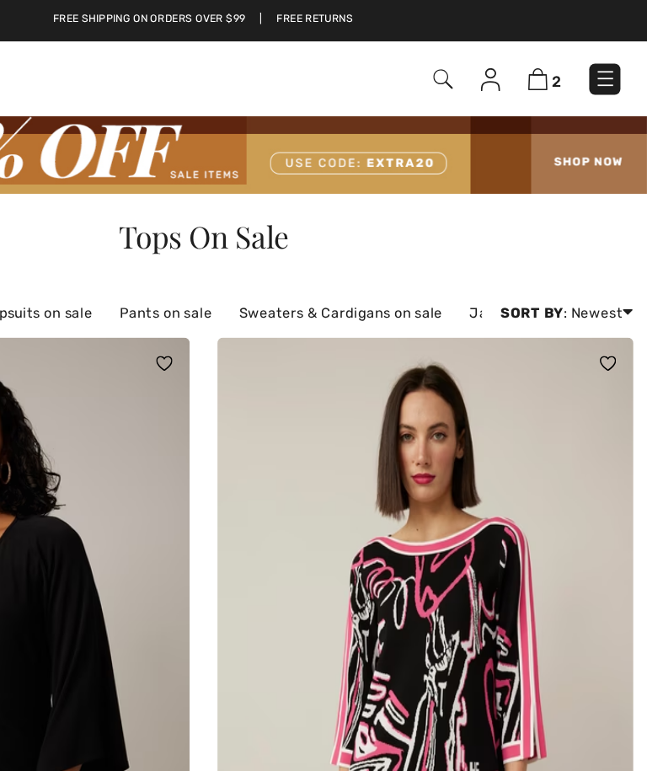
click at [560, 53] on img at bounding box center [567, 58] width 14 height 16
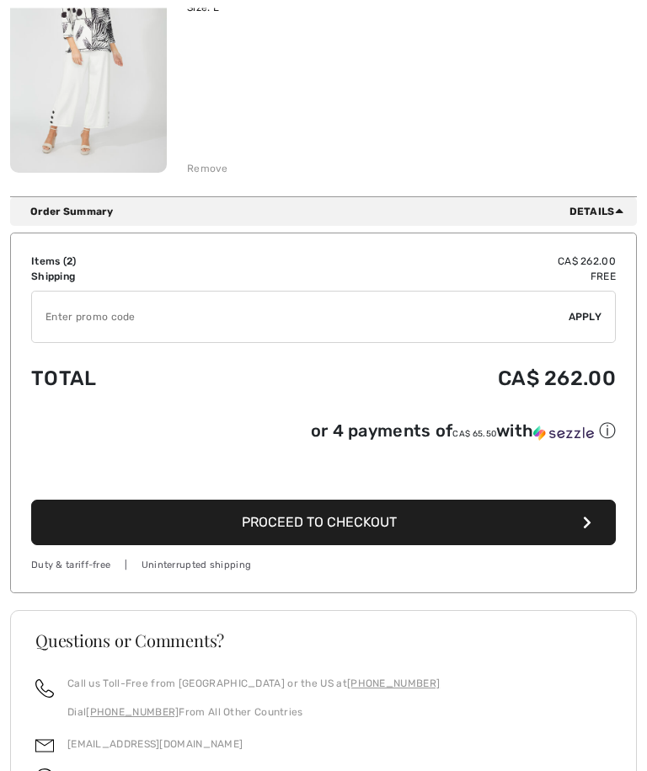
scroll to position [579, 0]
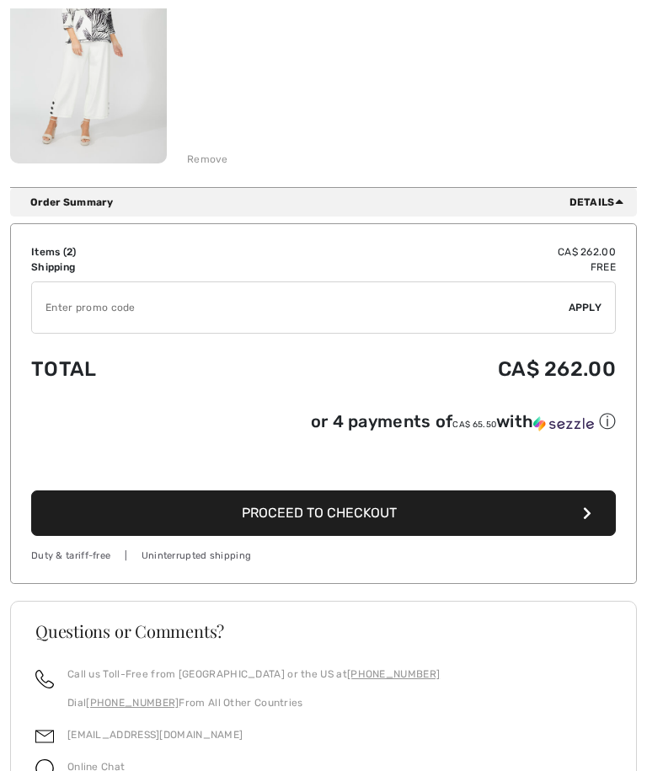
click at [83, 314] on input "TEXT" at bounding box center [300, 307] width 537 height 51
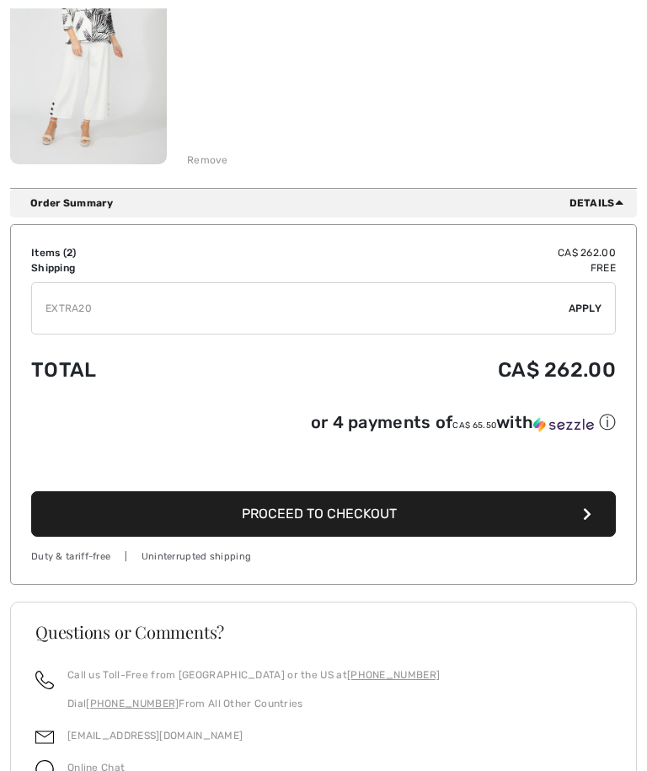
type input "EXTRA20"
click at [603, 303] on div "✔ Apply Remove" at bounding box center [323, 308] width 585 height 52
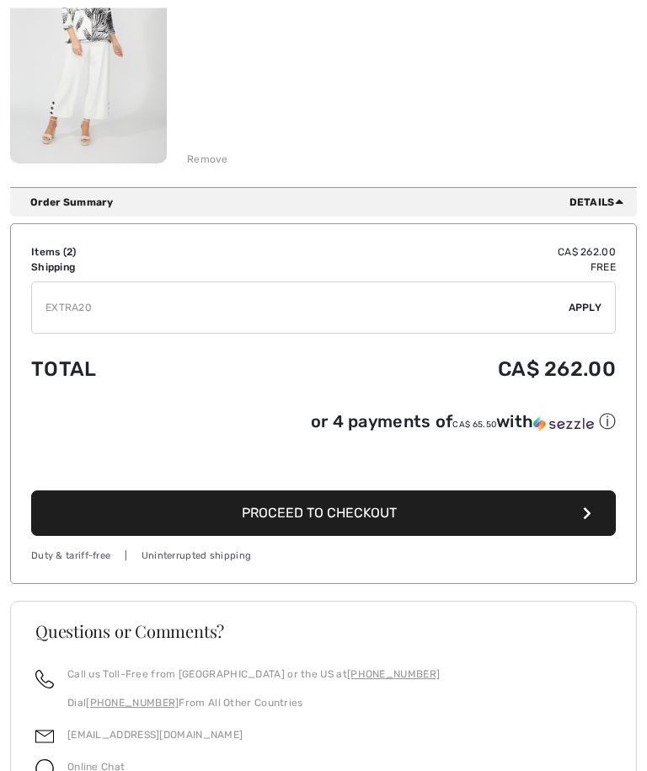
scroll to position [580, 0]
click at [595, 303] on span "Apply" at bounding box center [586, 307] width 34 height 15
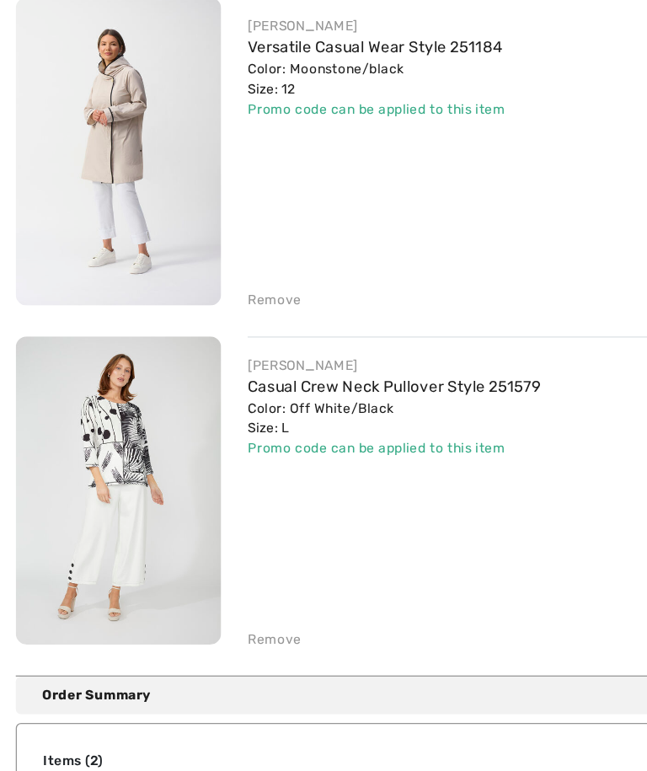
scroll to position [122, 0]
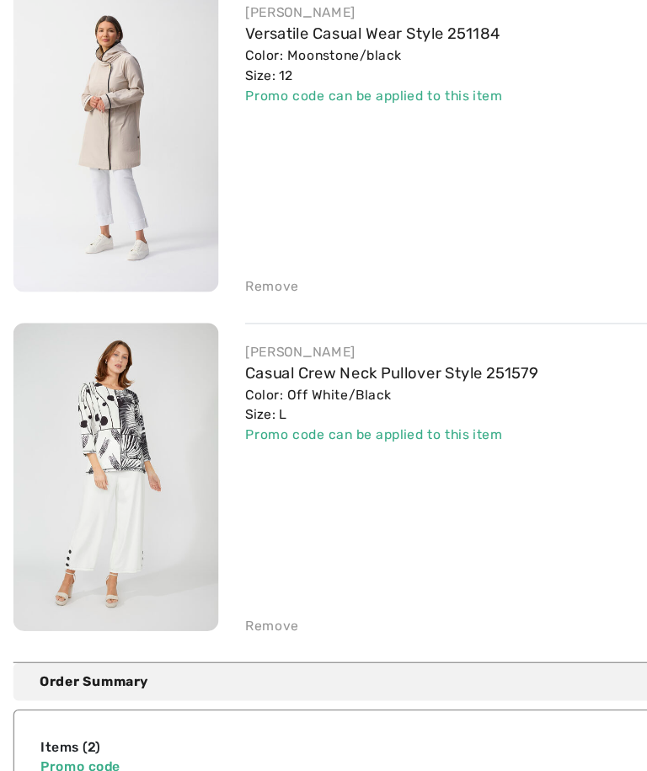
click at [217, 609] on div "Remove" at bounding box center [207, 616] width 41 height 15
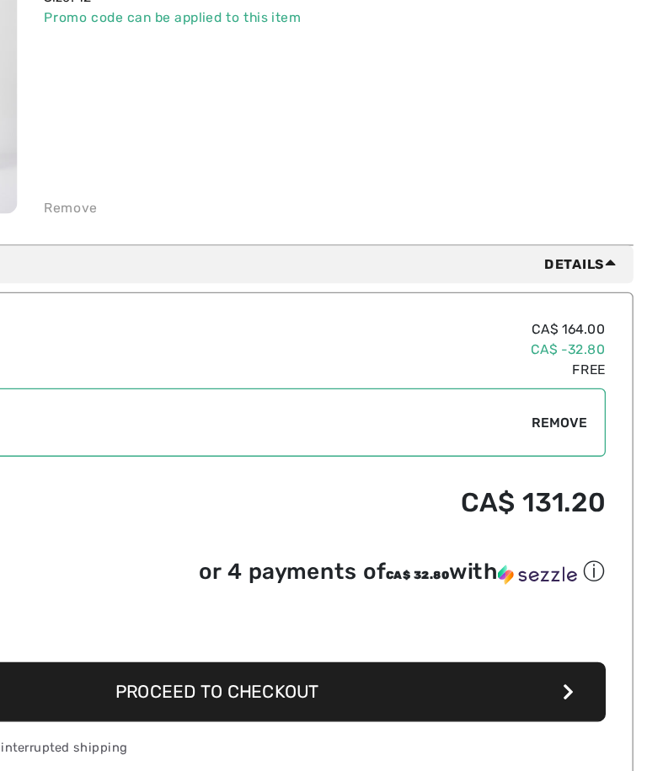
scroll to position [182, 0]
click at [242, 659] on span "Proceed to Checkout" at bounding box center [319, 667] width 155 height 16
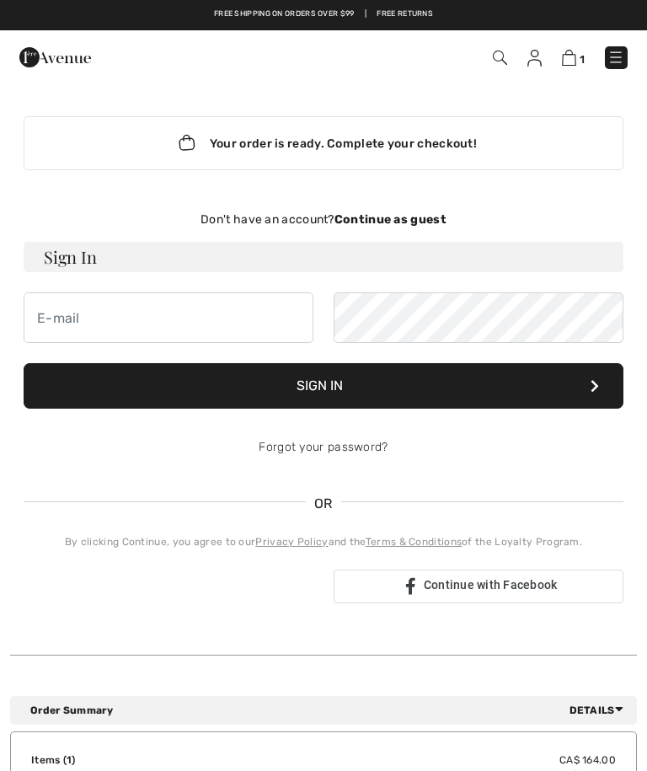
click at [418, 226] on strong "Continue as guest" at bounding box center [391, 219] width 112 height 14
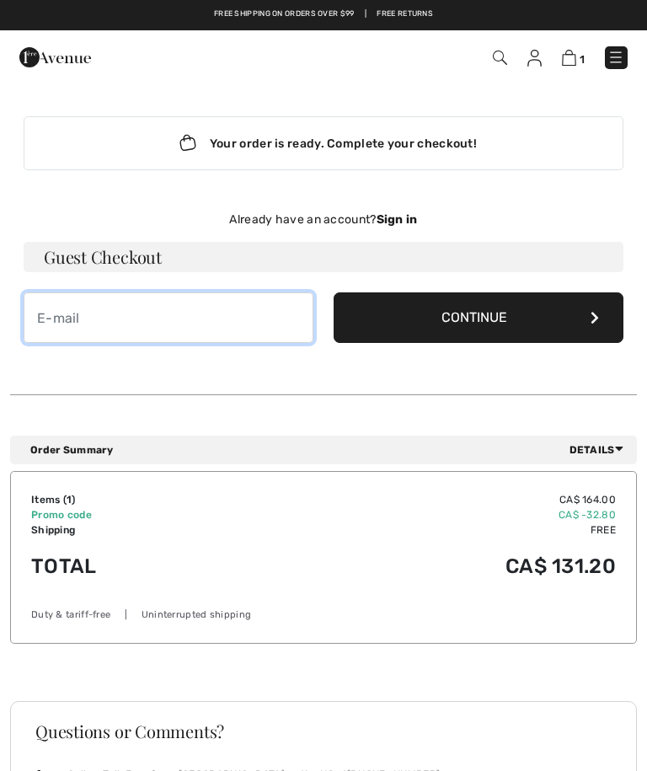
click at [53, 323] on input "email" at bounding box center [169, 317] width 290 height 51
type input "[PERSON_NAME][EMAIL_ADDRESS][PERSON_NAME][DOMAIN_NAME]"
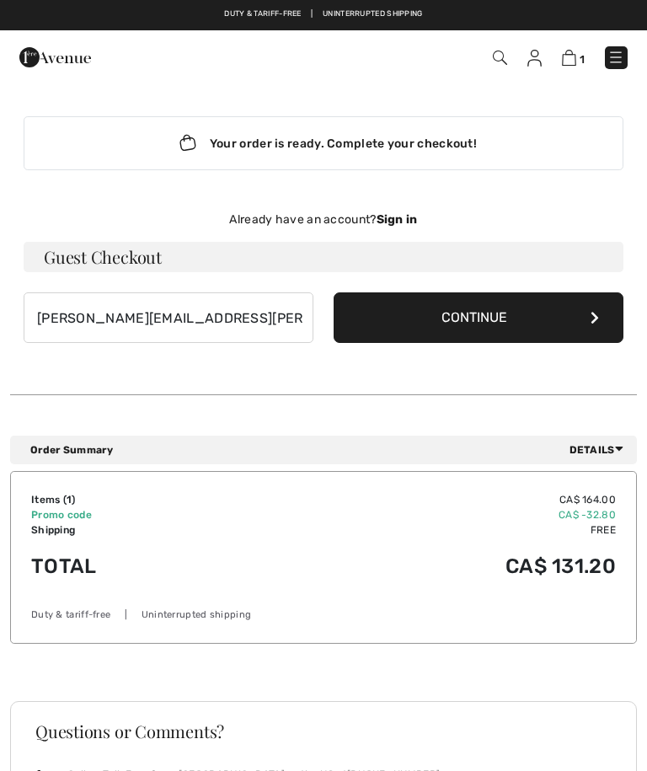
click at [508, 317] on button "Continue" at bounding box center [479, 317] width 290 height 51
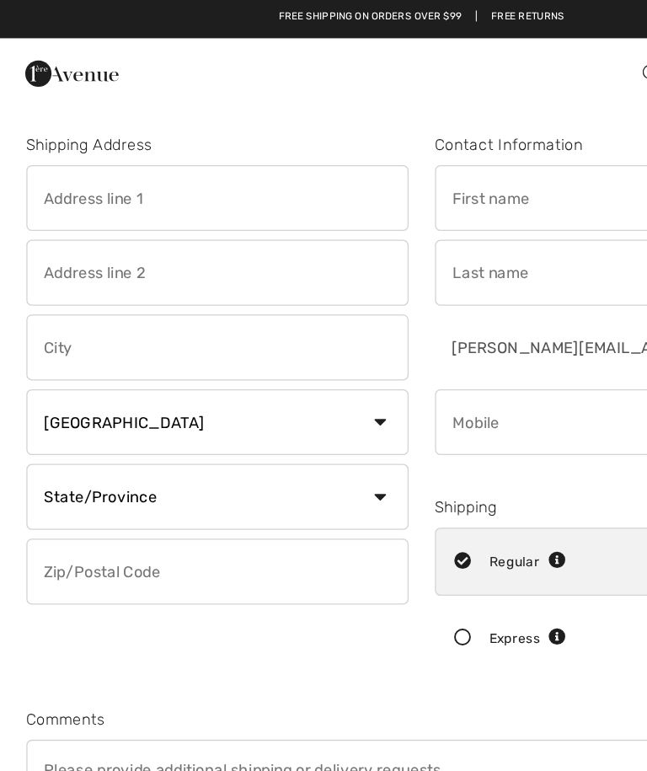
click at [119, 156] on input "text" at bounding box center [166, 152] width 293 height 51
type input "[STREET_ADDRESS]"
click at [88, 266] on input "text" at bounding box center [166, 267] width 293 height 51
type input "Kelowna"
click at [103, 389] on select "State/Province [GEOGRAPHIC_DATA] [GEOGRAPHIC_DATA] [GEOGRAPHIC_DATA] [GEOGRAPHI…" at bounding box center [166, 381] width 293 height 51
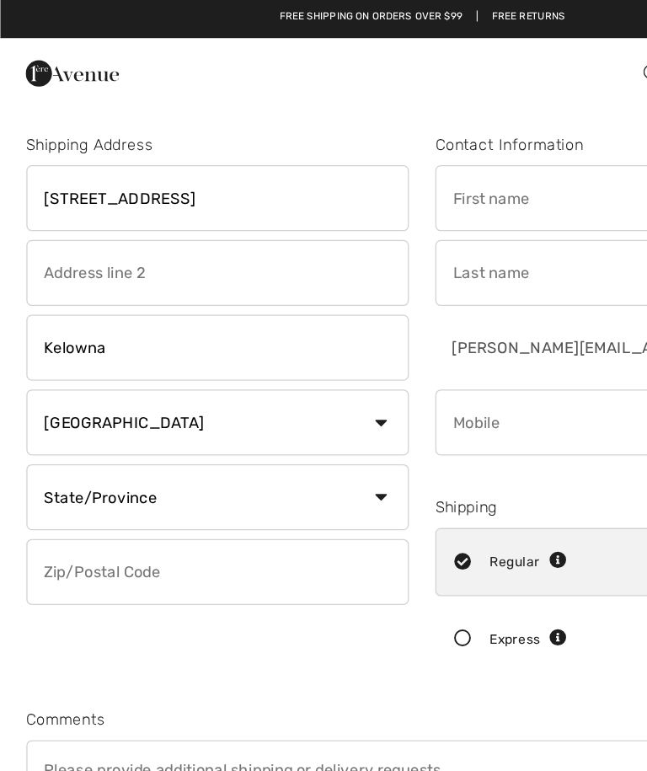
select select "BC"
click at [90, 447] on input "text" at bounding box center [166, 439] width 293 height 51
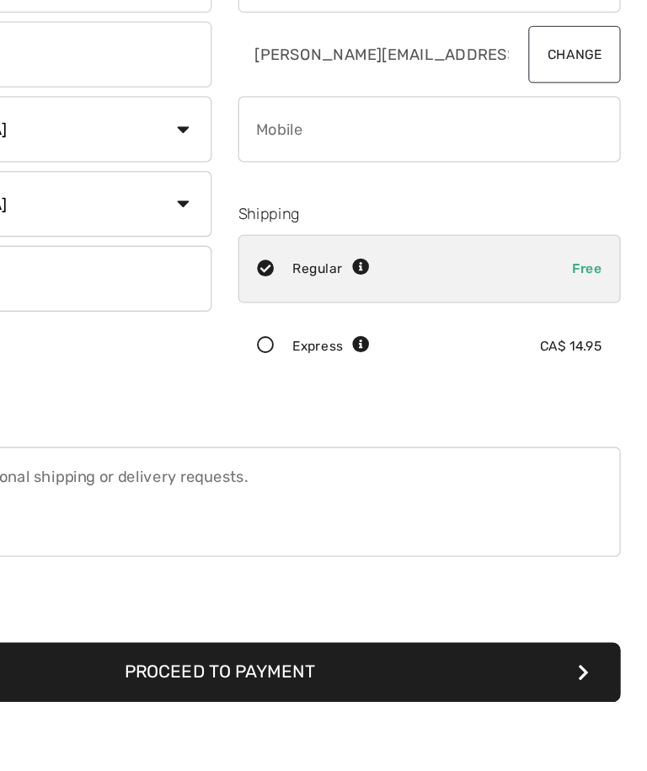
type input "V1V1N2"
click at [334, 299] on input "phone" at bounding box center [480, 324] width 293 height 51
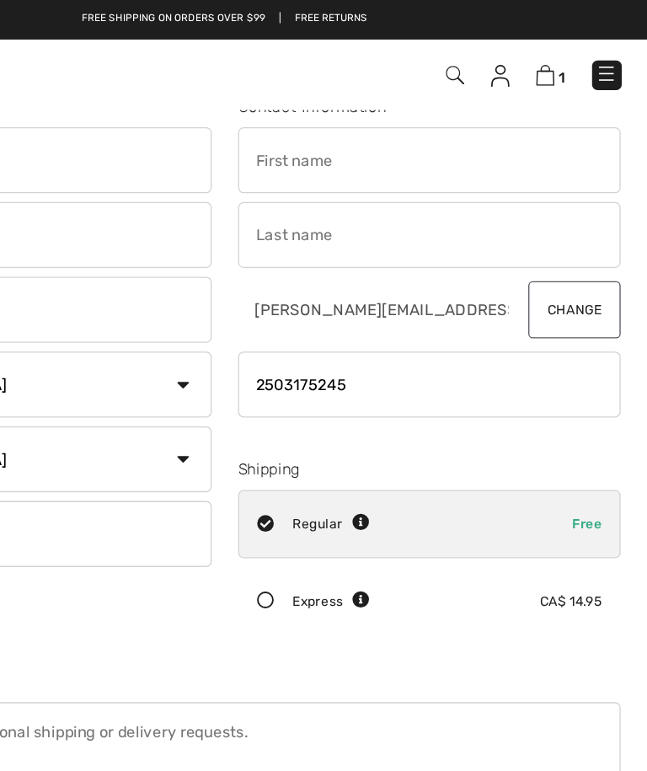
scroll to position [29, 0]
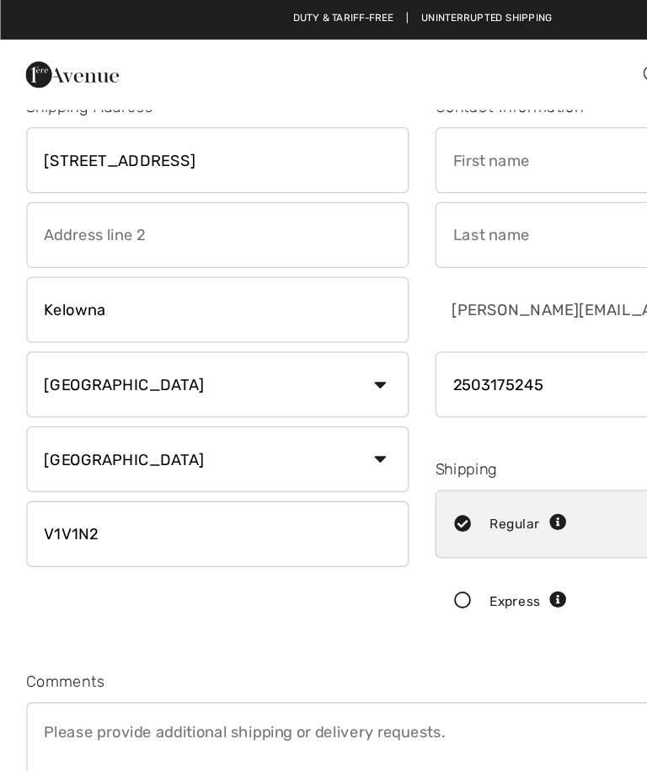
type input "2503175245"
click at [140, 121] on input "[STREET_ADDRESS]" at bounding box center [166, 123] width 293 height 51
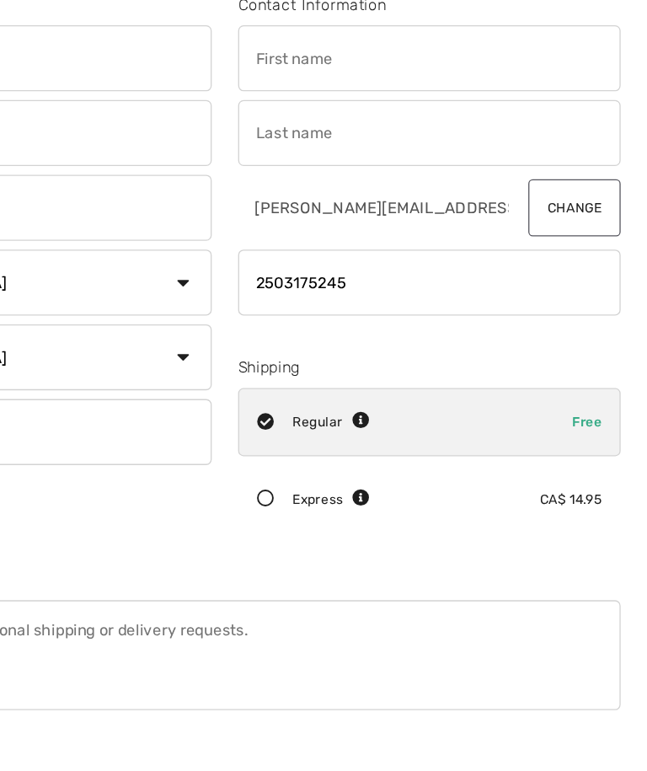
scroll to position [0, 0]
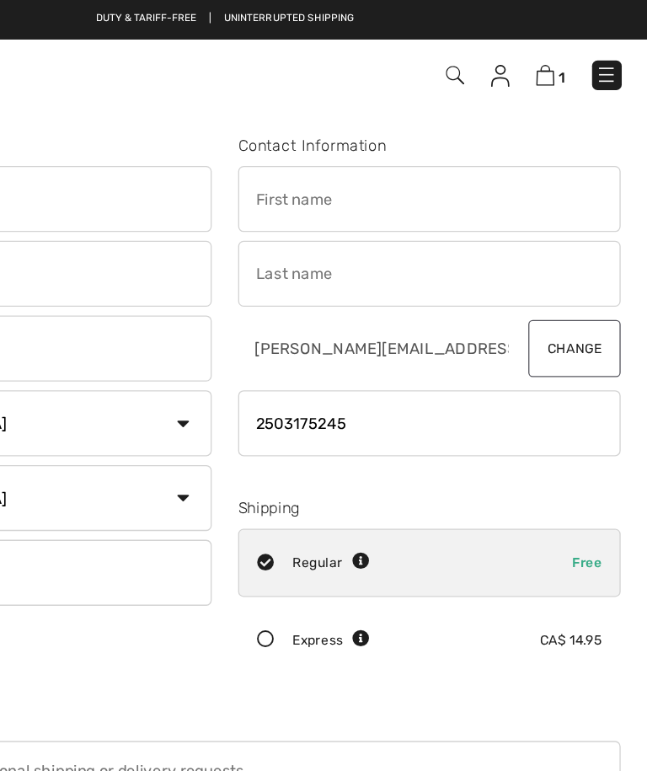
type input "[STREET_ADDRESS]"
click at [334, 158] on input "text" at bounding box center [480, 152] width 293 height 51
type input "[PERSON_NAME]"
click at [334, 207] on input "text" at bounding box center [480, 210] width 293 height 51
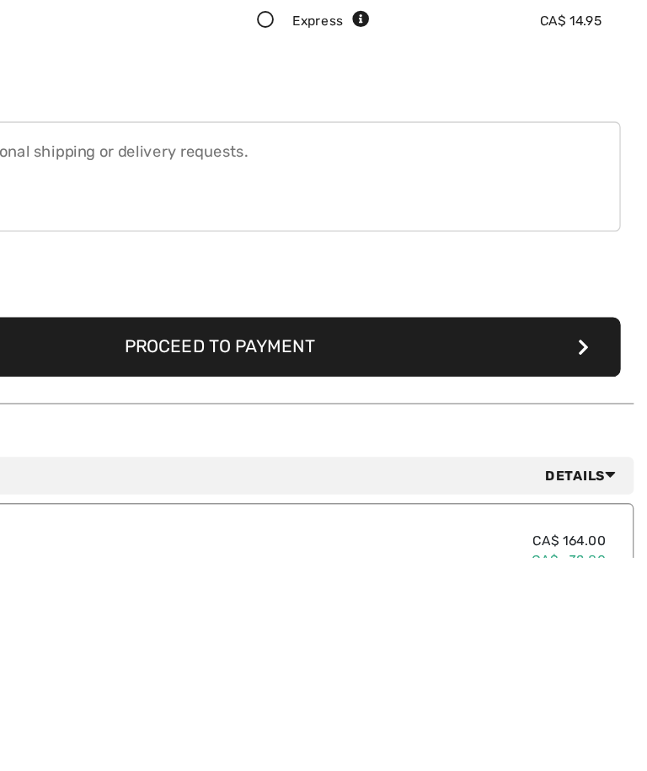
type input "[PERSON_NAME]"
click at [252, 587] on button "Proceed to Payment" at bounding box center [323, 610] width 607 height 46
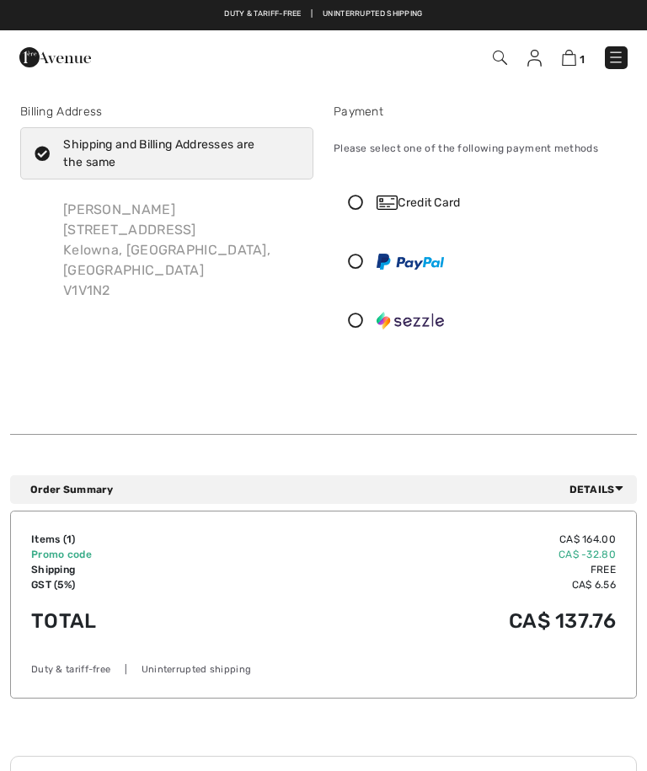
click at [368, 183] on div "Credit Card" at bounding box center [481, 202] width 292 height 51
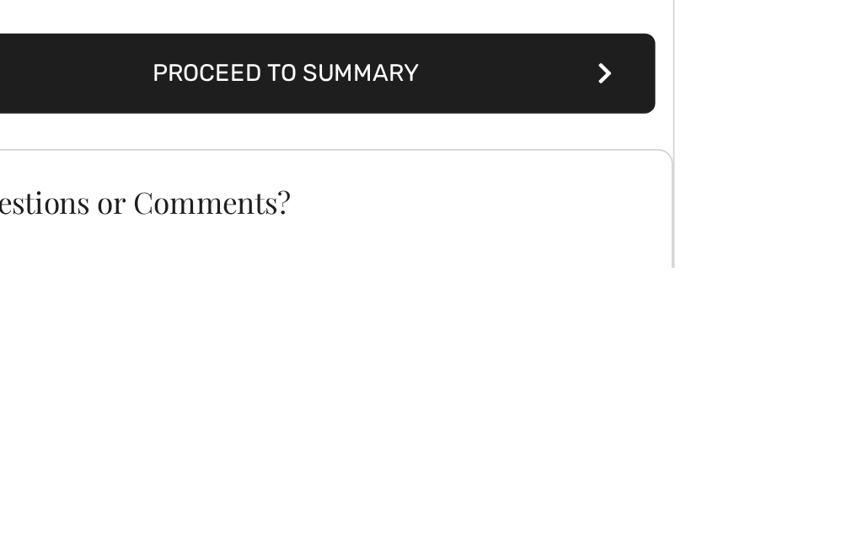
scroll to position [200, 0]
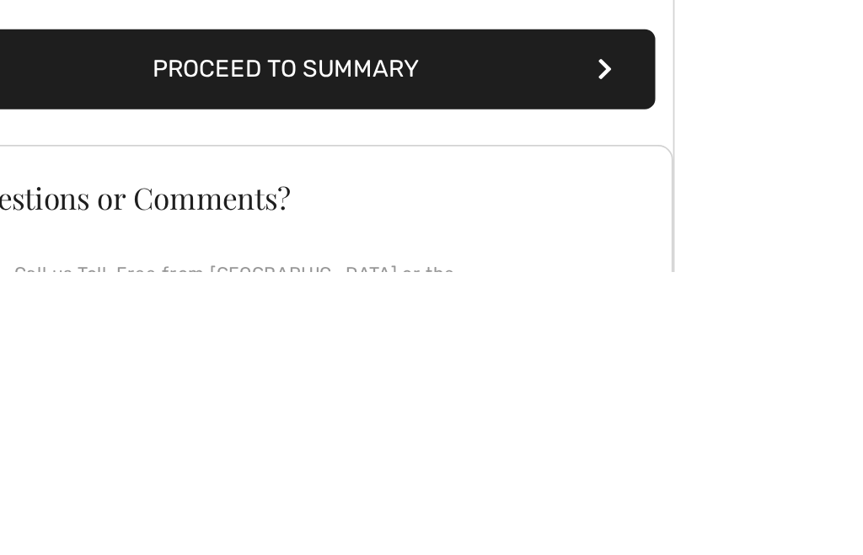
click at [226, 418] on button "Proceed to Summary" at bounding box center [225, 441] width 411 height 46
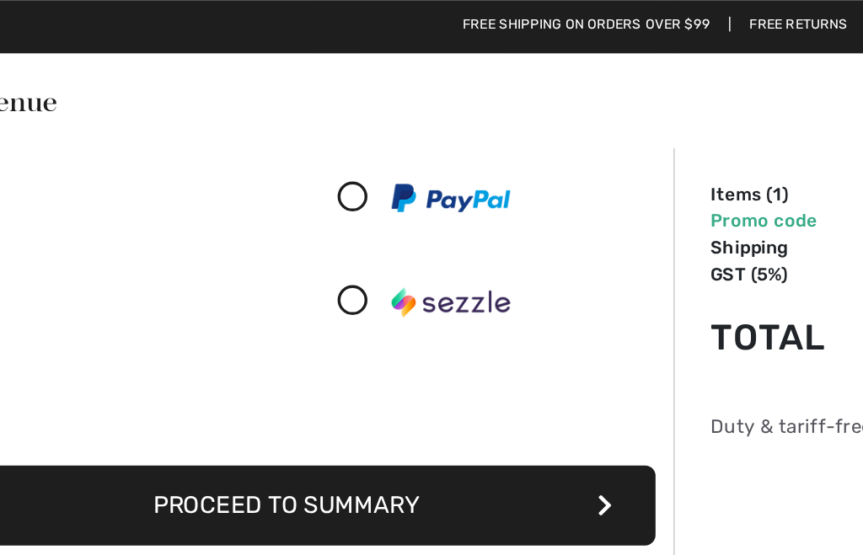
scroll to position [286, 0]
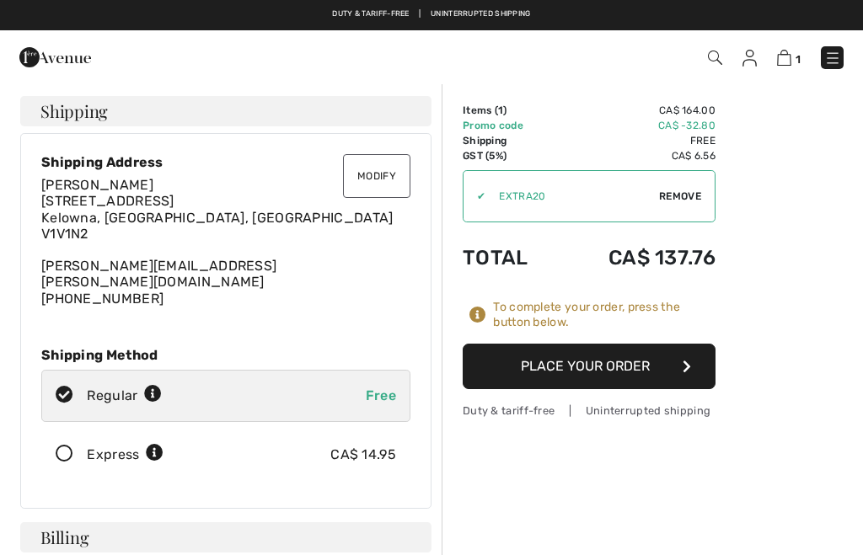
click at [646, 381] on button "Place Your Order" at bounding box center [589, 367] width 253 height 46
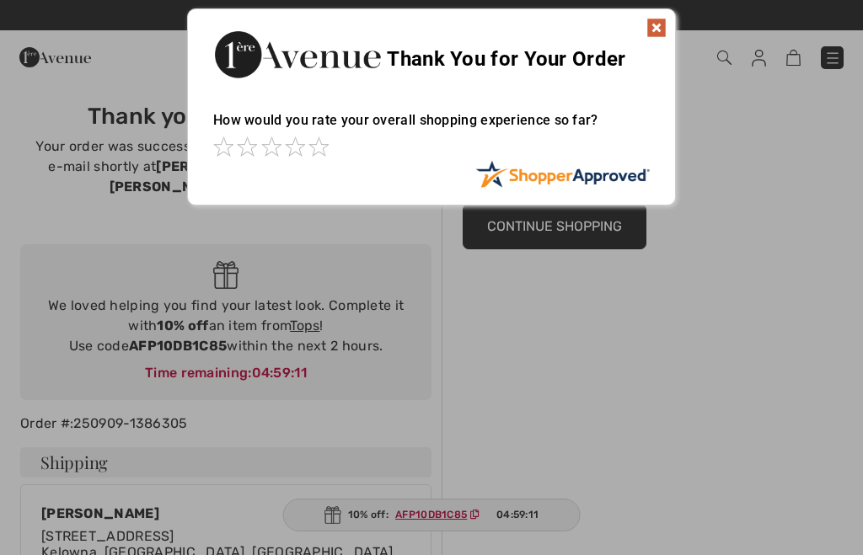
click at [664, 36] on img at bounding box center [656, 28] width 20 height 20
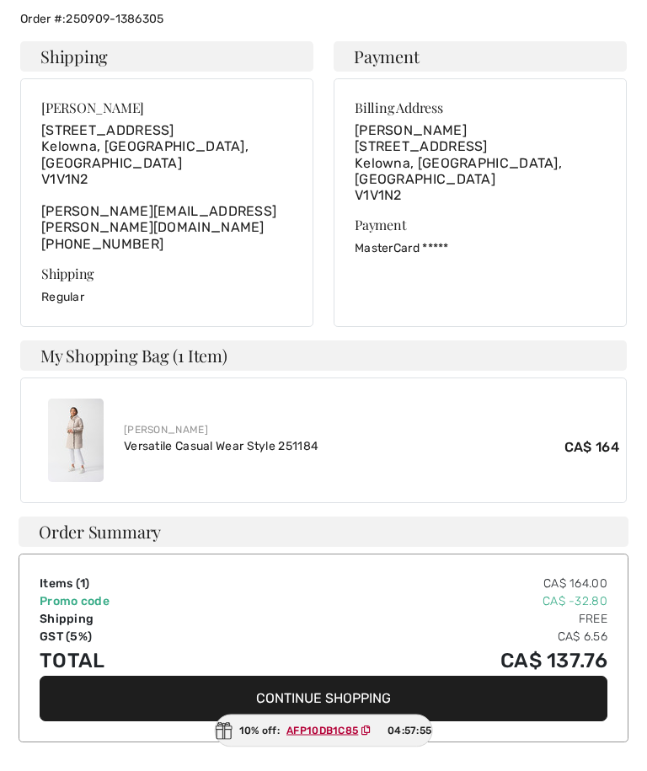
scroll to position [356, 0]
